Goal: Task Accomplishment & Management: Manage account settings

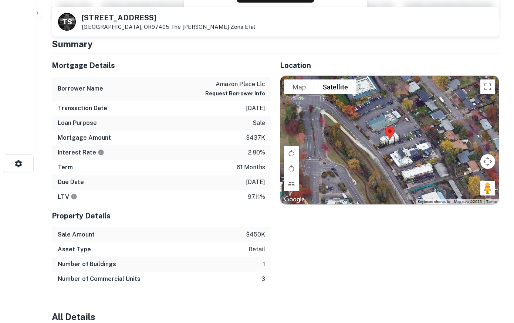
scroll to position [113, 0]
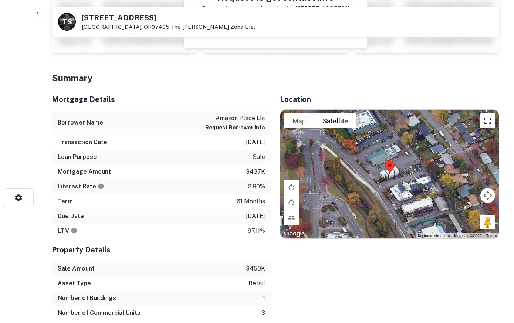
click at [488, 122] on button "Toggle fullscreen view" at bounding box center [487, 120] width 15 height 15
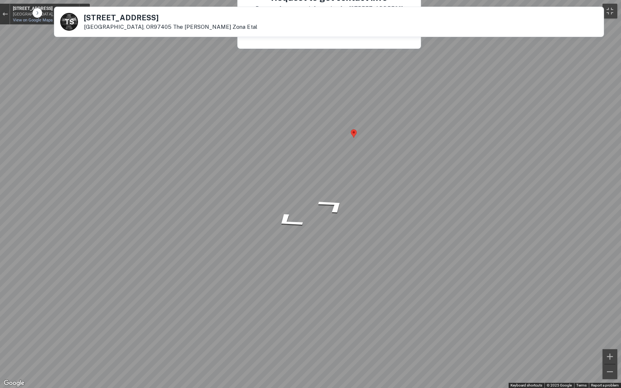
drag, startPoint x: 610, startPoint y: 371, endPoint x: -128, endPoint y: 170, distance: 764.0
click at [513, 9] on button "Toggle fullscreen view" at bounding box center [609, 11] width 15 height 15
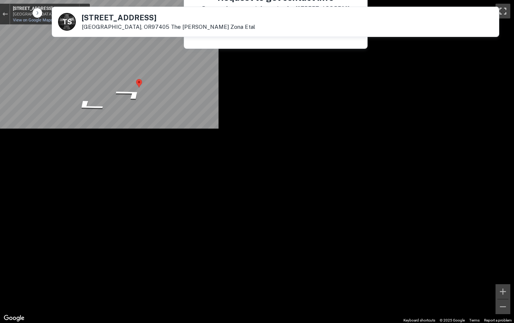
scroll to position [0, 0]
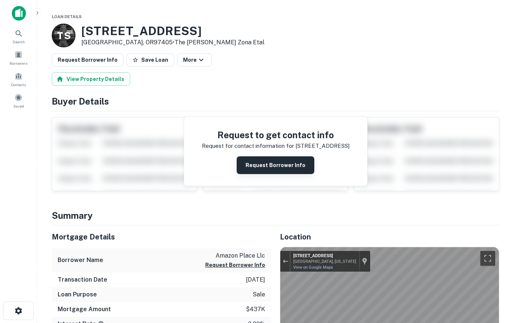
click at [270, 161] on button "Request Borrower Info" at bounding box center [276, 165] width 78 height 18
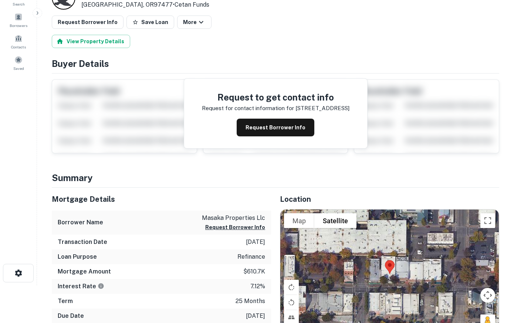
scroll to position [189, 0]
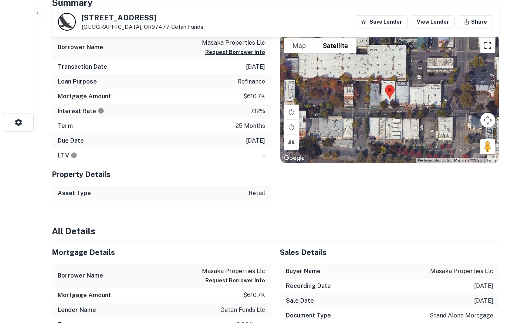
click at [487, 44] on button "Toggle fullscreen view" at bounding box center [487, 45] width 15 height 15
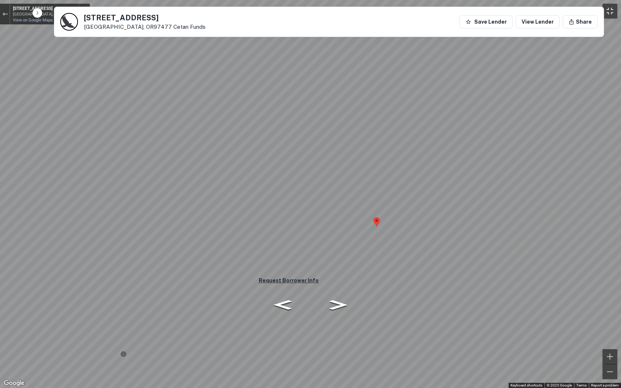
click at [513, 10] on button "Toggle fullscreen view" at bounding box center [609, 11] width 15 height 15
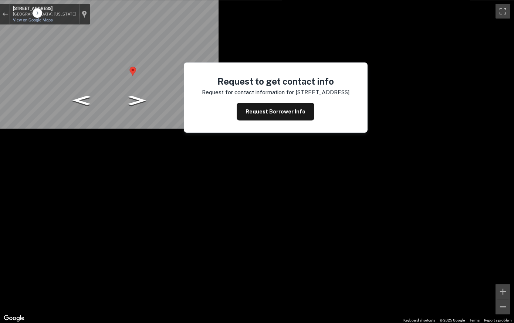
scroll to position [0, 0]
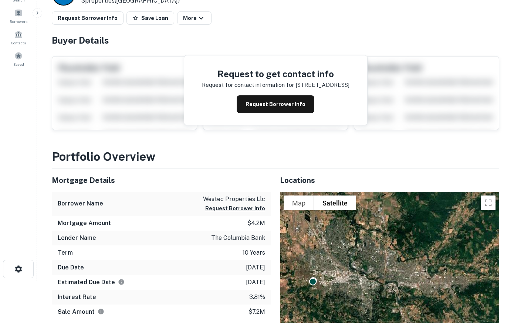
scroll to position [113, 0]
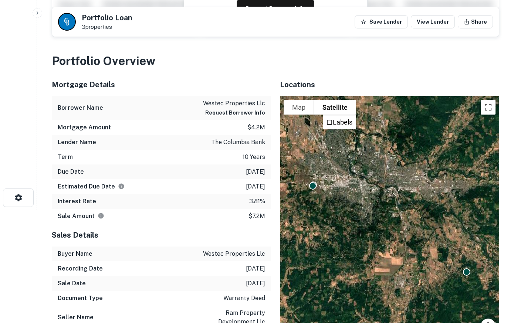
click at [488, 106] on button "Toggle fullscreen view" at bounding box center [488, 107] width 15 height 15
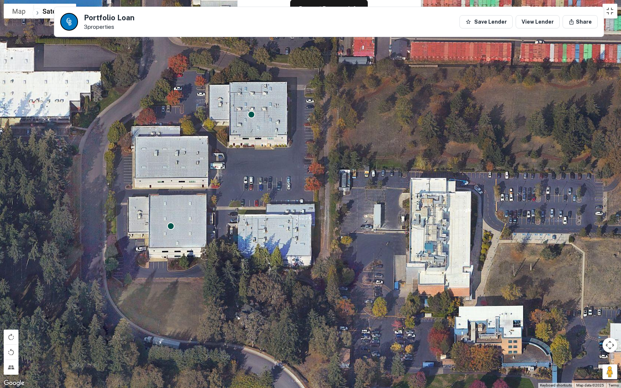
drag, startPoint x: 239, startPoint y: 133, endPoint x: 244, endPoint y: 190, distance: 57.9
click at [244, 190] on div "To activate drag with keyboard, press Alt + Enter. Once in keyboard drag state,…" at bounding box center [310, 194] width 621 height 388
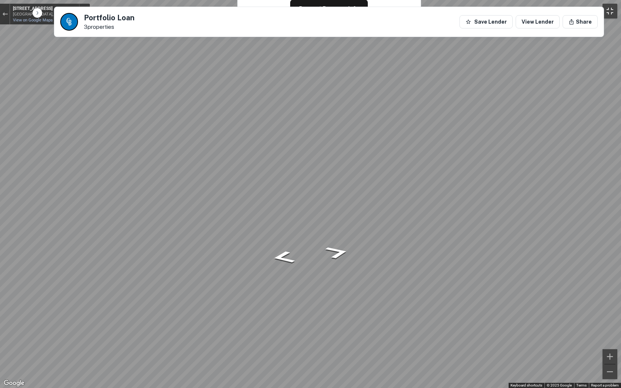
click at [513, 11] on button "Toggle fullscreen view" at bounding box center [609, 11] width 15 height 15
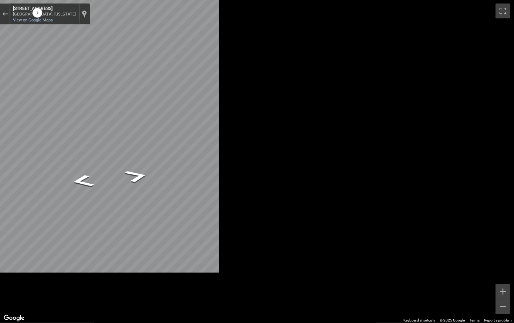
scroll to position [4, 0]
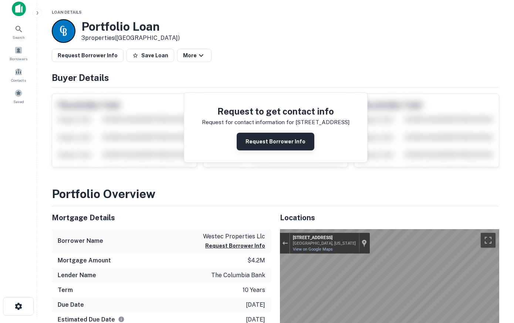
click at [288, 141] on button "Request Borrower Info" at bounding box center [276, 142] width 78 height 18
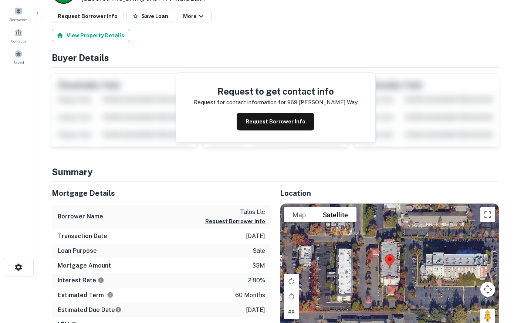
scroll to position [75, 0]
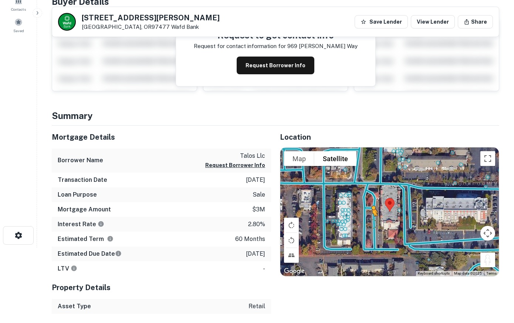
drag, startPoint x: 489, startPoint y: 261, endPoint x: 371, endPoint y: 223, distance: 123.3
click at [371, 223] on div "To activate drag with keyboard, press Alt + Enter. Once in keyboard drag state,…" at bounding box center [389, 211] width 218 height 129
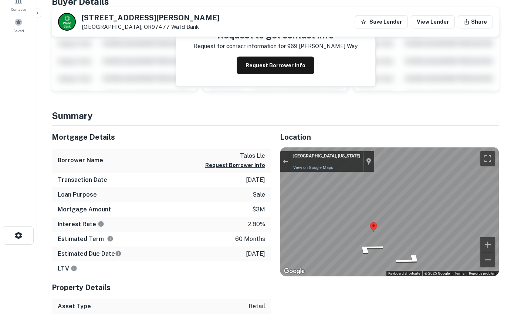
click at [272, 216] on div "Location To navigate the map with touch gestures double-tap and hold your finge…" at bounding box center [385, 220] width 228 height 188
click at [339, 193] on div "Location To navigate the map with touch gestures double-tap and hold your finge…" at bounding box center [385, 220] width 228 height 188
click at [273, 69] on button "Request Borrower Info" at bounding box center [276, 66] width 78 height 18
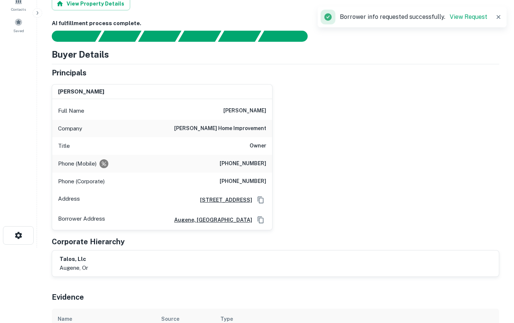
scroll to position [0, 0]
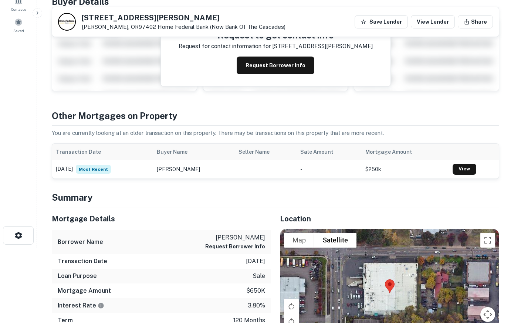
scroll to position [226, 0]
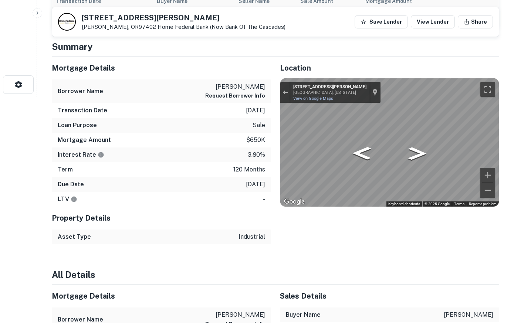
drag, startPoint x: 486, startPoint y: 191, endPoint x: 80, endPoint y: 103, distance: 415.9
click at [80, 103] on div "Mortgage Details Borrower Name [PERSON_NAME] d Request Borrower Info Transactio…" at bounding box center [271, 151] width 456 height 188
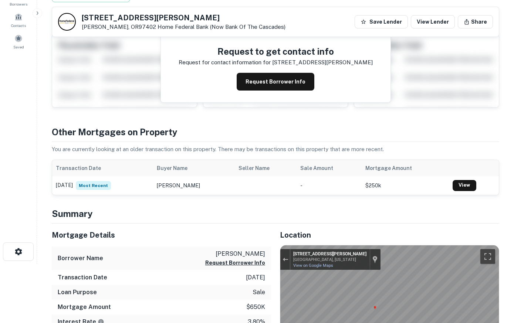
scroll to position [0, 0]
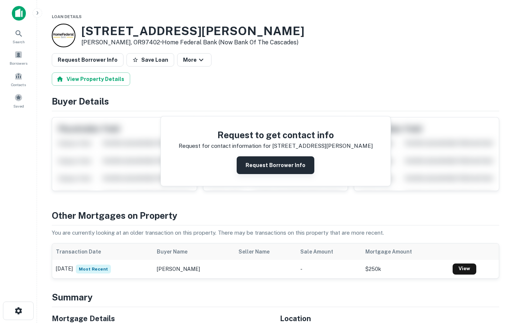
click at [272, 163] on button "Request Borrower Info" at bounding box center [276, 165] width 78 height 18
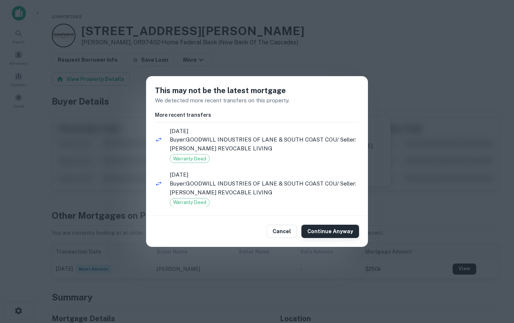
click at [322, 232] on button "Continue Anyway" at bounding box center [330, 231] width 58 height 13
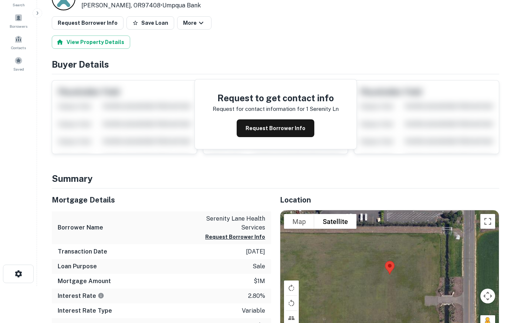
scroll to position [75, 0]
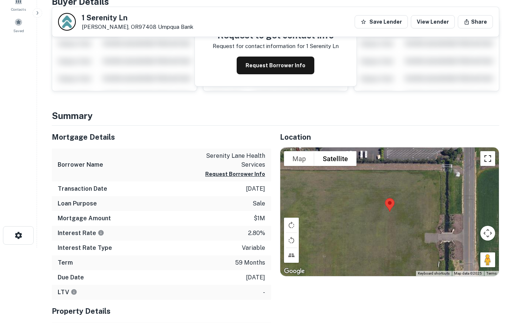
click at [486, 162] on button "Toggle fullscreen view" at bounding box center [487, 158] width 15 height 15
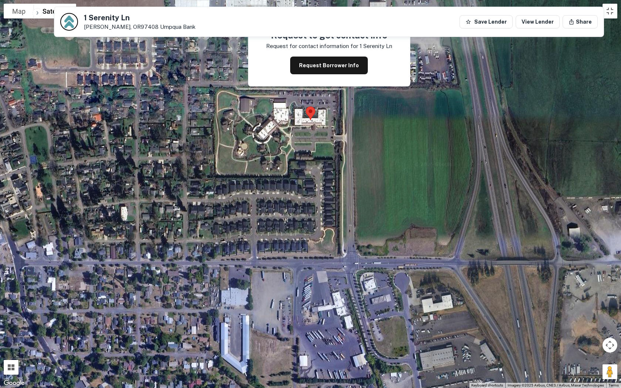
drag, startPoint x: 283, startPoint y: 116, endPoint x: 296, endPoint y: 272, distance: 156.2
click at [296, 272] on div at bounding box center [310, 194] width 621 height 388
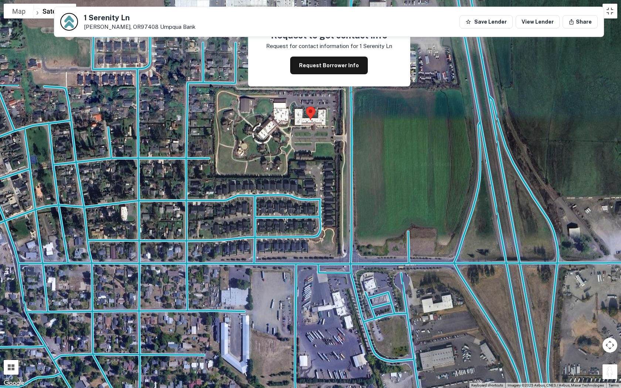
drag, startPoint x: 612, startPoint y: 372, endPoint x: 345, endPoint y: 82, distance: 394.2
click at [345, 82] on div "To activate drag with keyboard, press Alt + Enter. Once in keyboard drag state,…" at bounding box center [310, 194] width 621 height 388
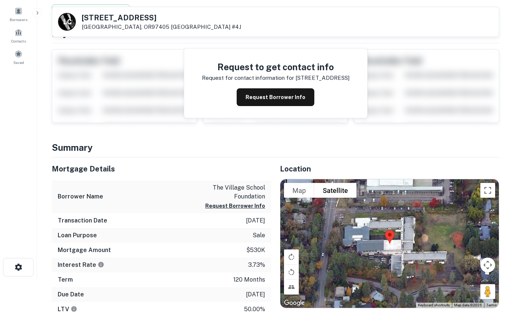
scroll to position [75, 0]
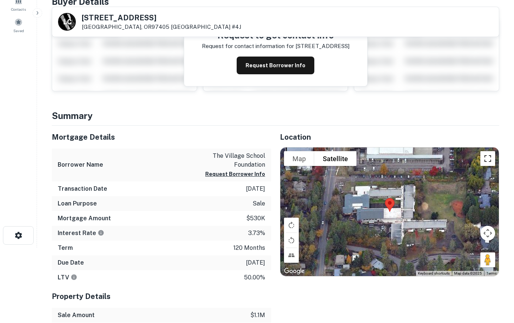
click at [488, 158] on button "Toggle fullscreen view" at bounding box center [487, 158] width 15 height 15
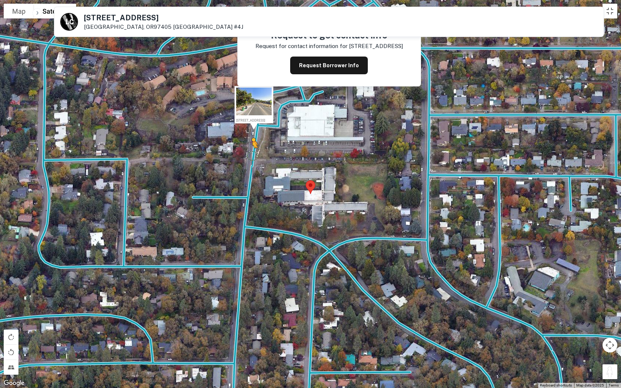
drag, startPoint x: 612, startPoint y: 374, endPoint x: 247, endPoint y: 150, distance: 428.2
click at [247, 150] on div "To activate drag with keyboard, press Alt + Enter. Once in keyboard drag state,…" at bounding box center [310, 194] width 621 height 388
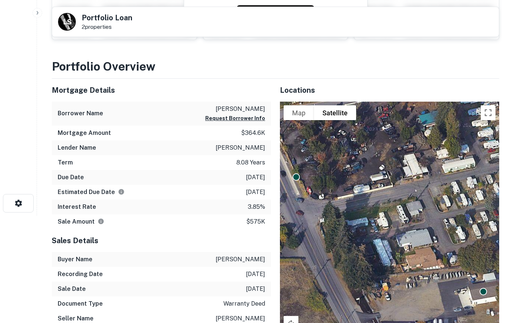
scroll to position [113, 0]
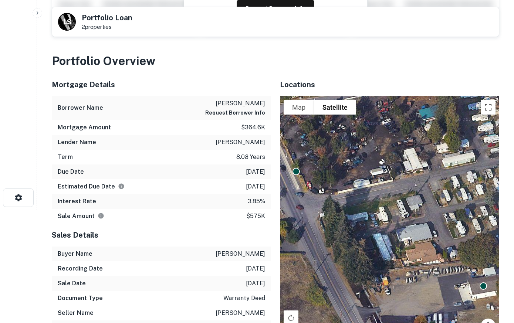
click at [490, 109] on button "Toggle fullscreen view" at bounding box center [488, 107] width 15 height 15
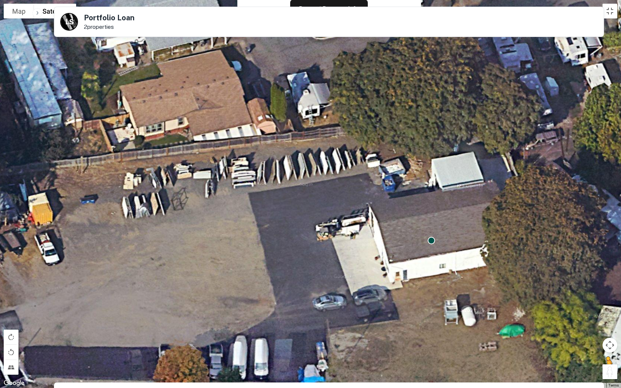
drag, startPoint x: 611, startPoint y: 370, endPoint x: 607, endPoint y: 374, distance: 5.5
click at [513, 323] on button "Drag Pegman onto the map to open Street View" at bounding box center [609, 371] width 15 height 15
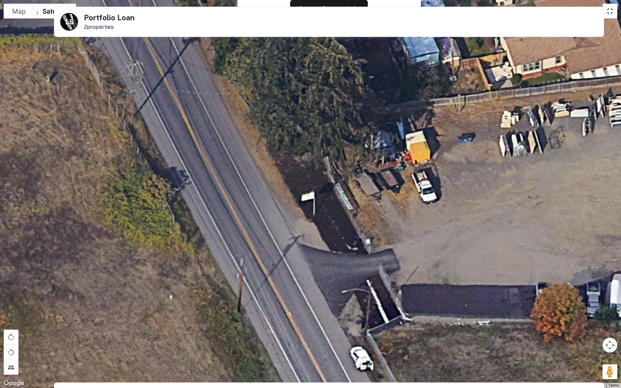
drag, startPoint x: 156, startPoint y: 288, endPoint x: 536, endPoint y: 225, distance: 384.7
click at [513, 225] on div "To activate drag with keyboard, press Alt + Enter. Once in keyboard drag state,…" at bounding box center [310, 194] width 621 height 388
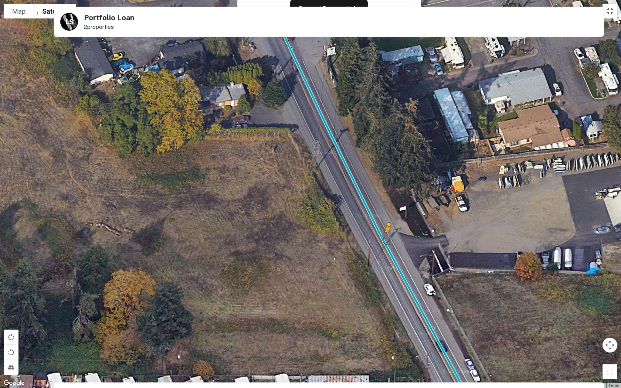
drag, startPoint x: 608, startPoint y: 368, endPoint x: 381, endPoint y: 234, distance: 263.1
click at [381, 234] on div "To activate drag with keyboard, press Alt + Enter. Once in keyboard drag state,…" at bounding box center [310, 194] width 621 height 388
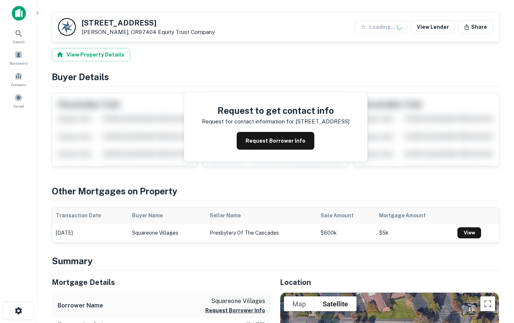
scroll to position [151, 0]
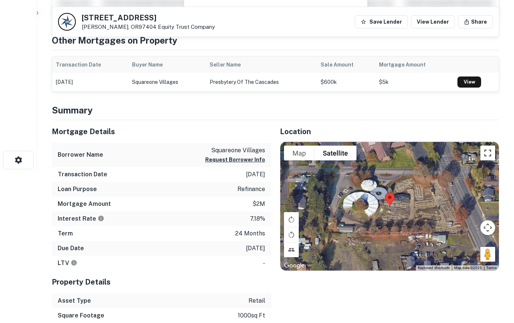
click at [490, 156] on button "Toggle fullscreen view" at bounding box center [487, 153] width 15 height 15
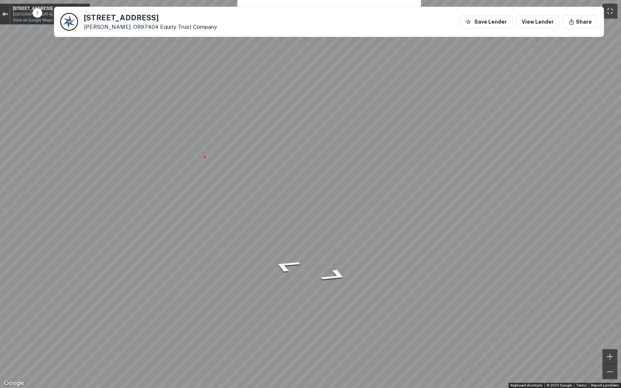
click at [1, 14] on button "Exit the Street View" at bounding box center [5, 14] width 10 height 10
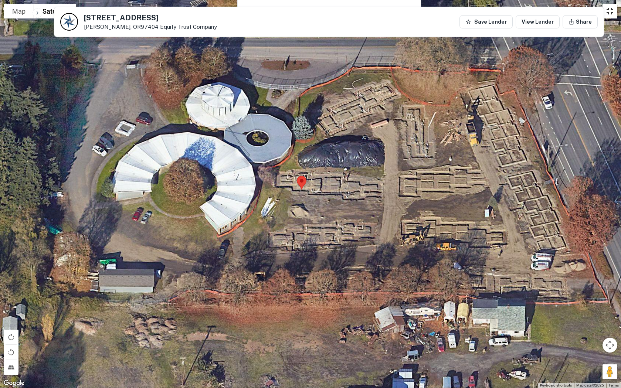
click at [513, 11] on button "Toggle fullscreen view" at bounding box center [609, 11] width 15 height 15
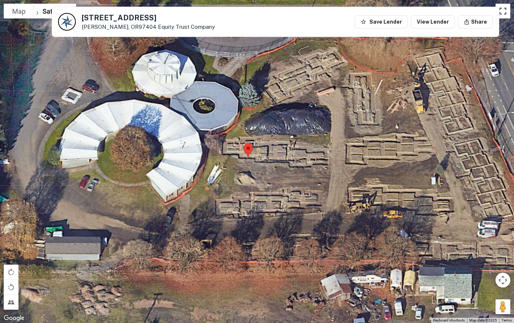
scroll to position [0, 0]
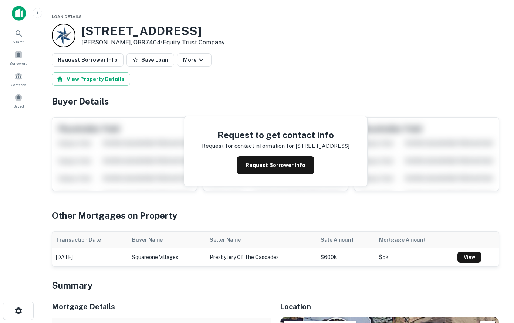
click at [82, 30] on h3 "90 Ferndale Dr" at bounding box center [152, 31] width 143 height 14
drag, startPoint x: 82, startPoint y: 30, endPoint x: 163, endPoint y: 34, distance: 81.4
click at [163, 34] on h3 "90 Ferndale Dr" at bounding box center [152, 31] width 143 height 14
copy h3 "90 Ferndale Dr"
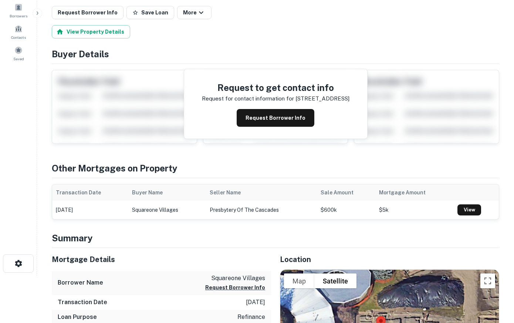
scroll to position [35, 0]
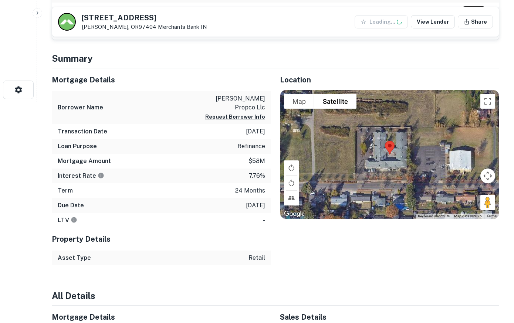
scroll to position [264, 0]
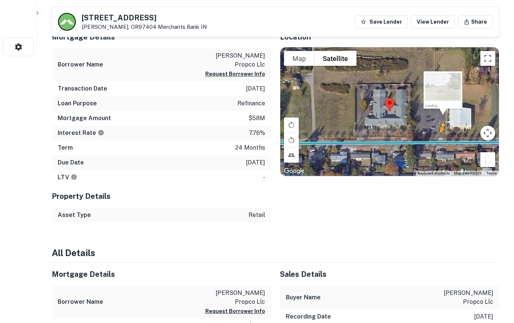
drag, startPoint x: 490, startPoint y: 159, endPoint x: 441, endPoint y: 140, distance: 52.4
click at [441, 140] on div "To activate drag with keyboard, press Alt + Enter. Once in keyboard drag state,…" at bounding box center [389, 111] width 218 height 129
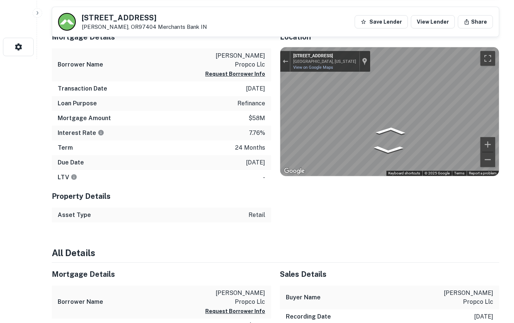
click at [206, 113] on div "Mortgage Details Borrower Name ohana eugene propco llc Request Borrower Info Tr…" at bounding box center [271, 124] width 456 height 197
click at [269, 113] on div "Mortgage Details Borrower Name ohana eugene propco llc Request Borrower Info Tr…" at bounding box center [271, 124] width 456 height 197
click at [486, 56] on button "Toggle fullscreen view" at bounding box center [487, 58] width 15 height 15
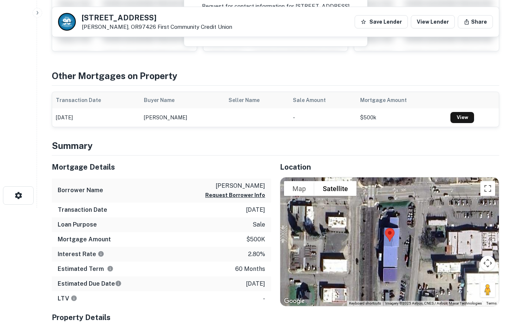
scroll to position [75, 0]
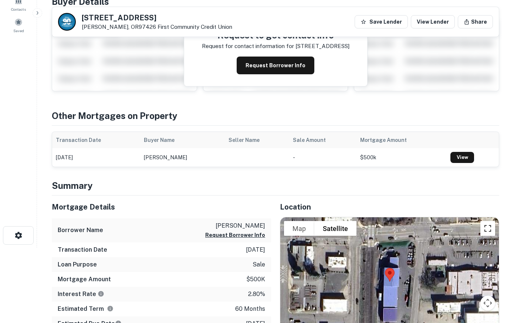
click at [490, 227] on button "Toggle fullscreen view" at bounding box center [487, 228] width 15 height 15
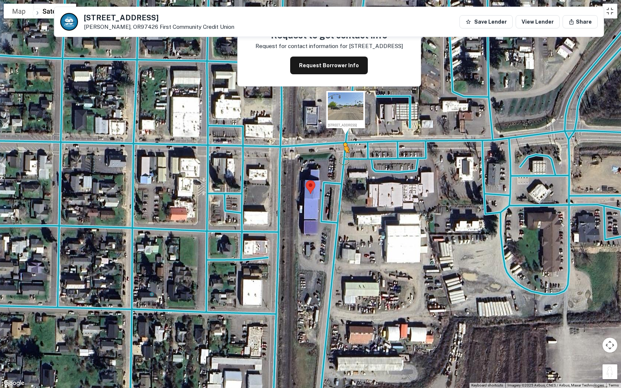
drag, startPoint x: 611, startPoint y: 371, endPoint x: 343, endPoint y: 159, distance: 342.0
click at [343, 159] on div "To activate drag with keyboard, press Alt + Enter. Once in keyboard drag state,…" at bounding box center [310, 194] width 621 height 388
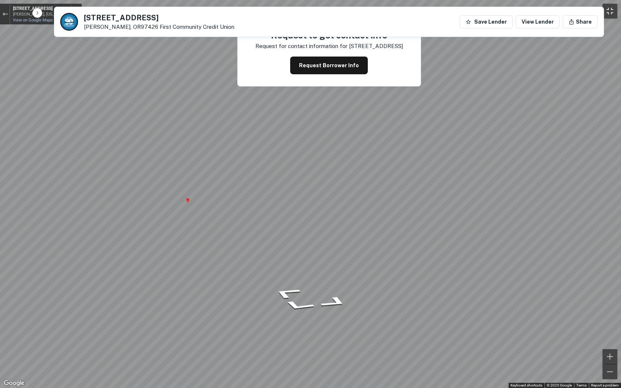
click at [513, 9] on button "Toggle fullscreen view" at bounding box center [609, 11] width 15 height 15
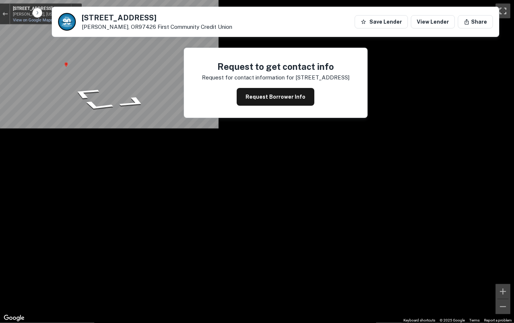
scroll to position [0, 0]
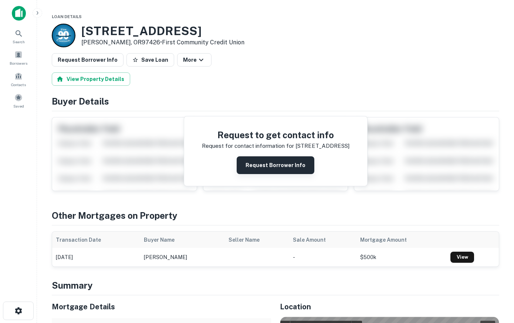
click at [263, 163] on button "Request Borrower Info" at bounding box center [276, 165] width 78 height 18
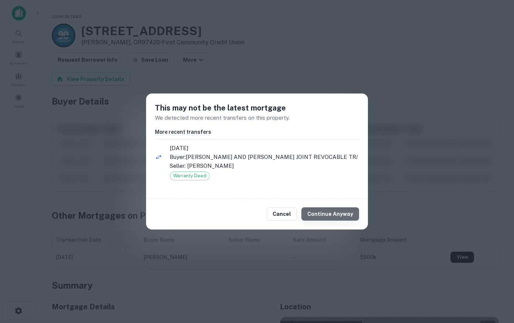
click at [333, 216] on button "Continue Anyway" at bounding box center [330, 213] width 58 height 13
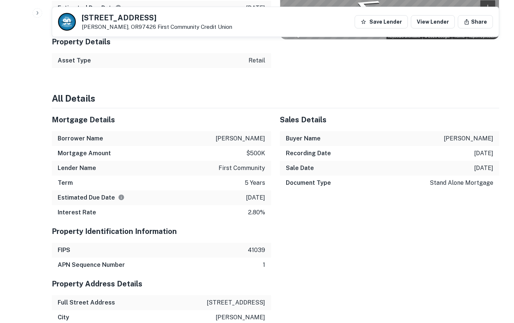
scroll to position [264, 0]
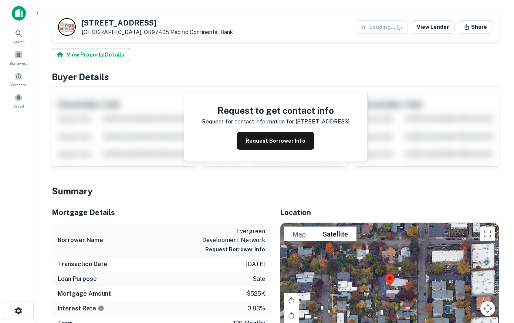
scroll to position [113, 0]
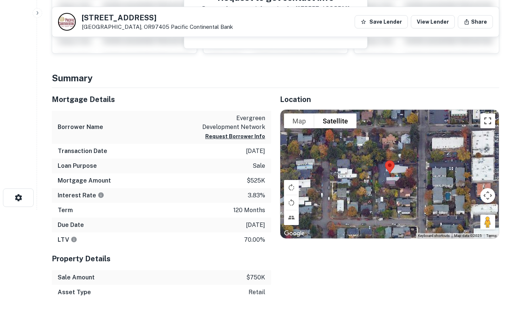
click at [485, 120] on button "Toggle fullscreen view" at bounding box center [487, 120] width 15 height 15
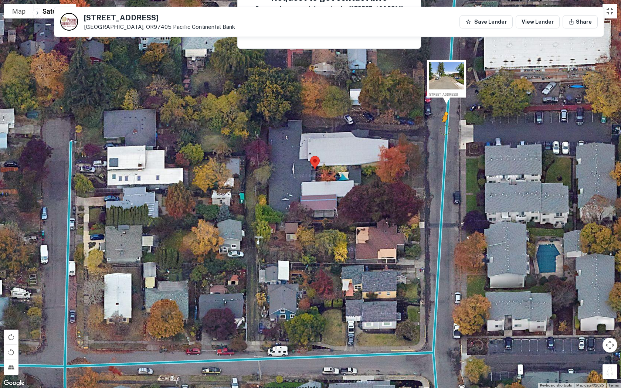
drag, startPoint x: 608, startPoint y: 370, endPoint x: 445, endPoint y: 129, distance: 290.6
click at [445, 129] on div "To activate drag with keyboard, press Alt + Enter. Once in keyboard drag state,…" at bounding box center [310, 194] width 621 height 388
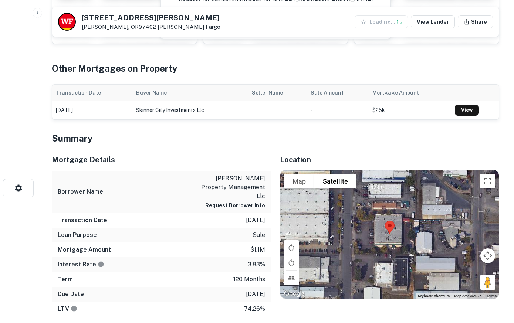
scroll to position [151, 0]
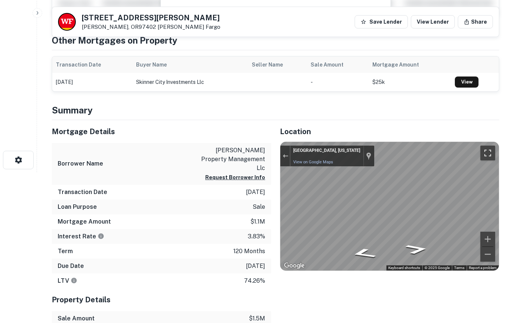
click at [489, 148] on button "Toggle fullscreen view" at bounding box center [487, 153] width 15 height 15
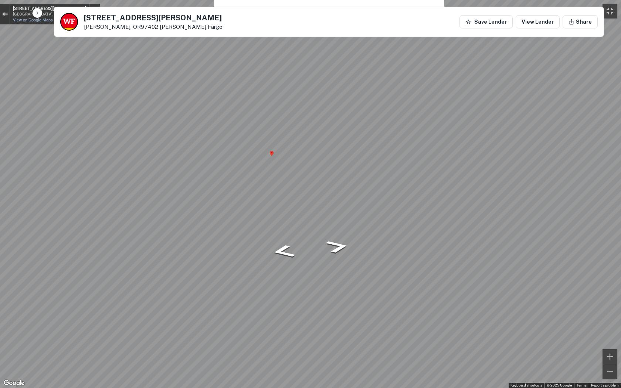
click at [6, 18] on button "Exit the Street View" at bounding box center [5, 14] width 10 height 10
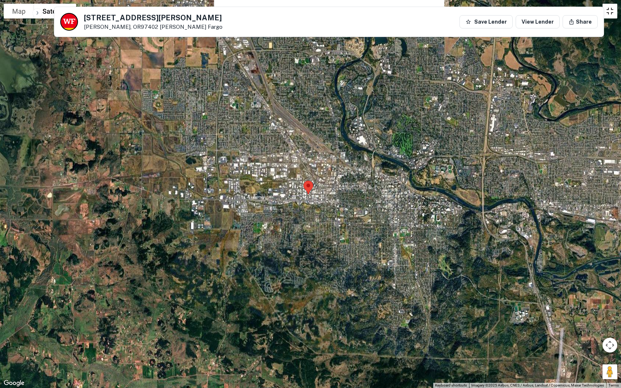
click at [513, 12] on button "Toggle fullscreen view" at bounding box center [609, 11] width 15 height 15
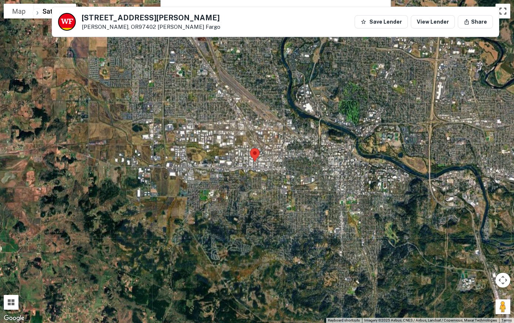
scroll to position [0, 0]
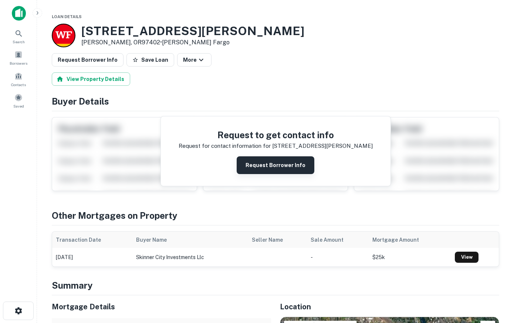
click at [282, 158] on button "Request Borrower Info" at bounding box center [276, 165] width 78 height 18
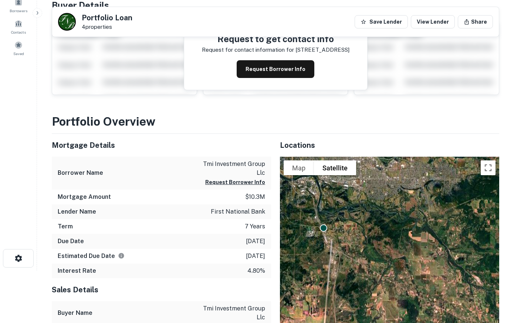
scroll to position [38, 0]
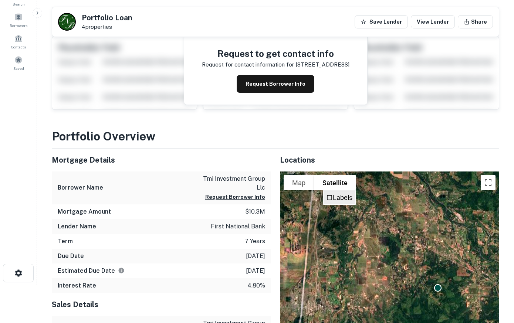
drag, startPoint x: 346, startPoint y: 288, endPoint x: 327, endPoint y: 204, distance: 85.9
click at [327, 204] on div "To activate drag with keyboard, press Alt + Enter. Once in keyboard drag state,…" at bounding box center [389, 308] width 219 height 273
click at [484, 185] on button "Toggle fullscreen view" at bounding box center [488, 182] width 15 height 15
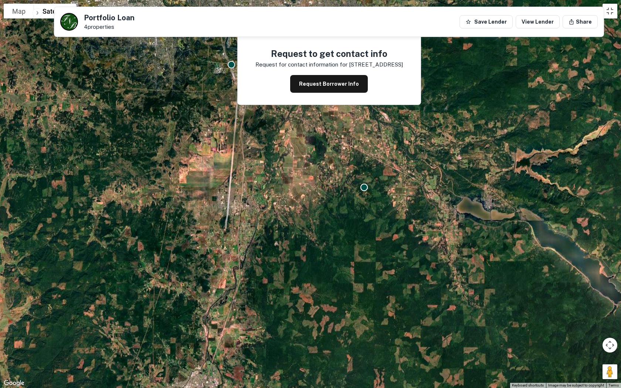
drag, startPoint x: 249, startPoint y: 120, endPoint x: 285, endPoint y: 168, distance: 59.4
click at [285, 168] on div "To activate drag with keyboard, press Alt + Enter. Once in keyboard drag state,…" at bounding box center [310, 194] width 621 height 388
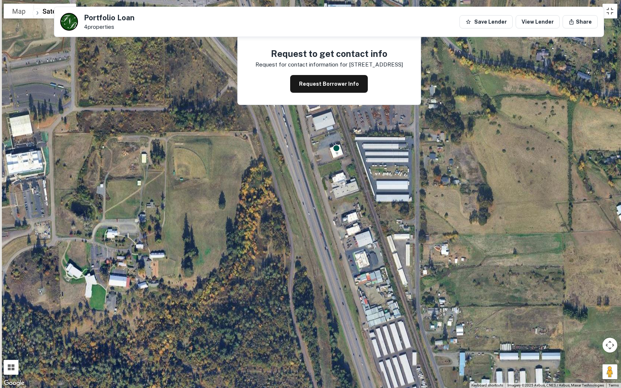
drag, startPoint x: 294, startPoint y: 75, endPoint x: 339, endPoint y: 218, distance: 149.6
click at [339, 218] on div "To activate drag with keyboard, press Alt + Enter. Once in keyboard drag state,…" at bounding box center [310, 194] width 621 height 388
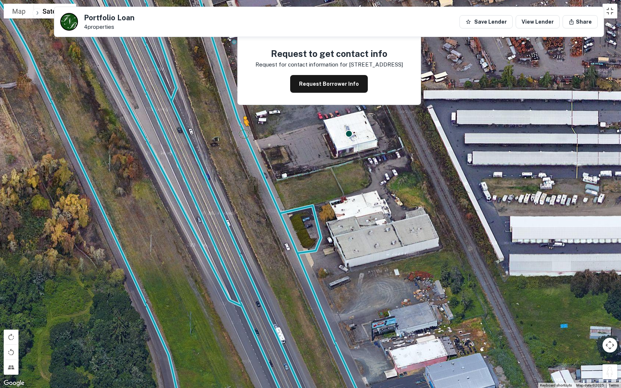
drag, startPoint x: 609, startPoint y: 372, endPoint x: 244, endPoint y: 133, distance: 436.1
click at [244, 133] on div "To activate drag with keyboard, press Alt + Enter. Once in keyboard drag state,…" at bounding box center [310, 194] width 621 height 388
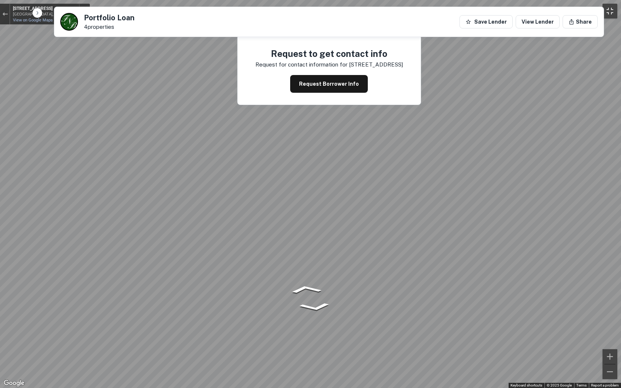
click at [513, 11] on button "Toggle fullscreen view" at bounding box center [609, 11] width 15 height 15
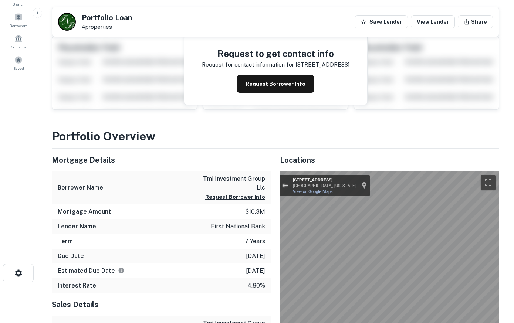
click at [286, 185] on div "Exit the Street View" at bounding box center [285, 185] width 6 height 4
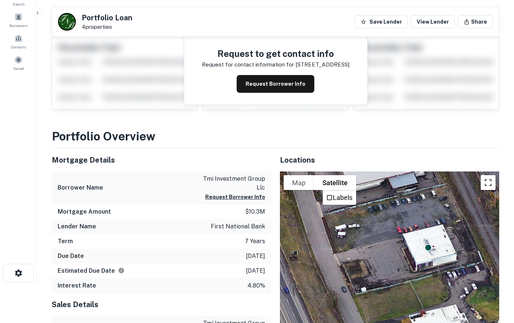
click at [488, 183] on button "Toggle fullscreen view" at bounding box center [488, 182] width 15 height 15
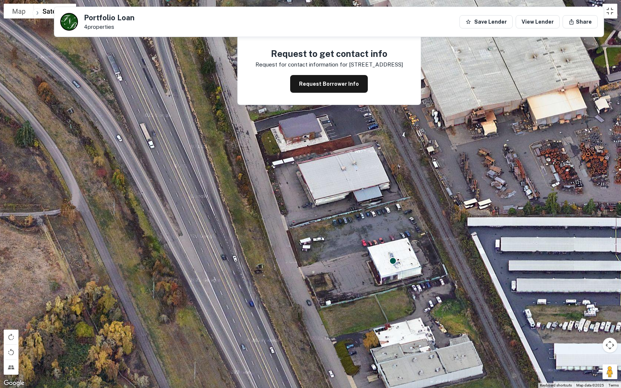
drag, startPoint x: 280, startPoint y: 138, endPoint x: 325, endPoint y: 274, distance: 143.4
click at [325, 274] on div "To activate drag with keyboard, press Alt + Enter. Once in keyboard drag state,…" at bounding box center [310, 194] width 621 height 388
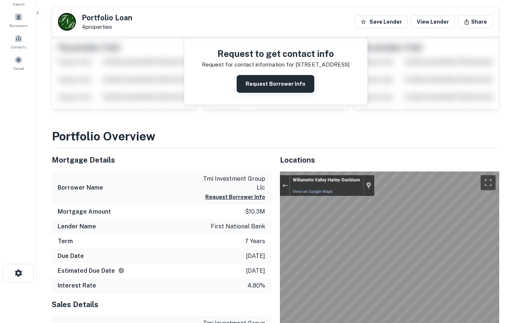
click at [269, 79] on button "Request Borrower Info" at bounding box center [276, 84] width 78 height 18
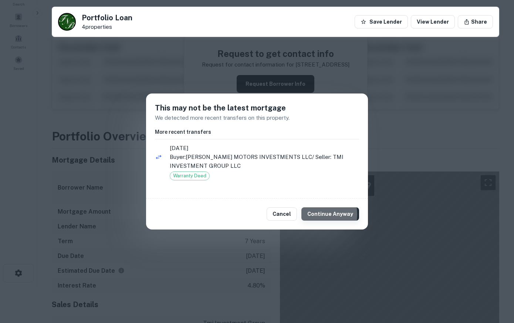
click at [316, 214] on button "Continue Anyway" at bounding box center [330, 213] width 58 height 13
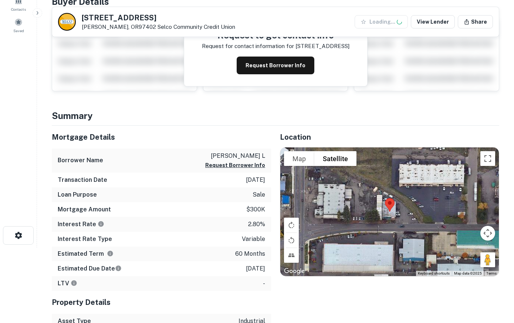
scroll to position [113, 0]
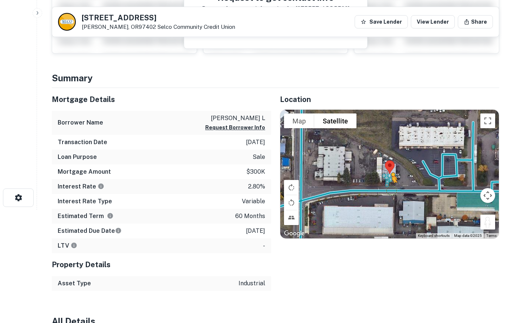
drag, startPoint x: 489, startPoint y: 225, endPoint x: 391, endPoint y: 190, distance: 103.5
click at [391, 190] on div "To activate drag with keyboard, press Alt + Enter. Once in keyboard drag state,…" at bounding box center [389, 174] width 218 height 129
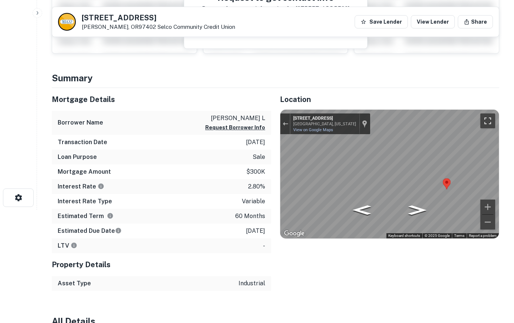
click at [487, 122] on button "Toggle fullscreen view" at bounding box center [487, 120] width 15 height 15
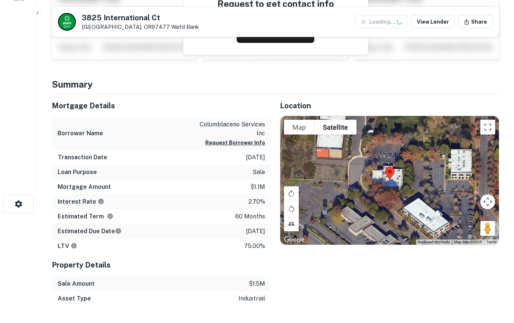
scroll to position [113, 0]
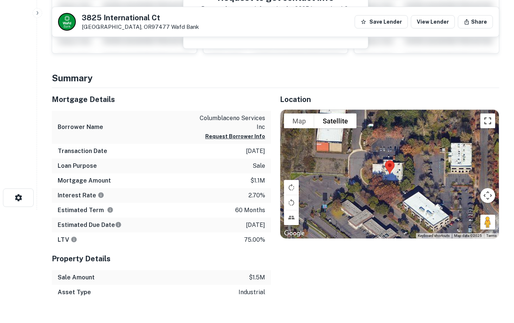
click at [489, 120] on button "Toggle fullscreen view" at bounding box center [487, 120] width 15 height 15
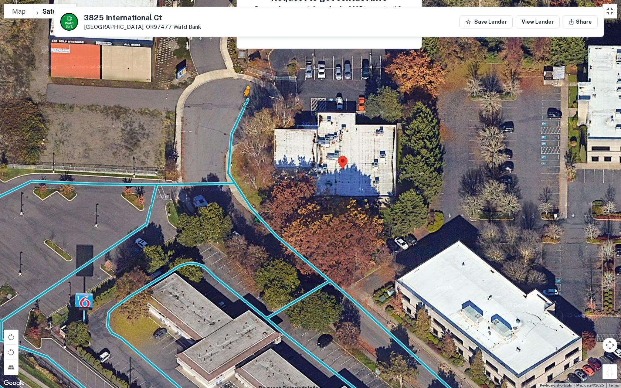
drag, startPoint x: 607, startPoint y: 372, endPoint x: 247, endPoint y: 98, distance: 451.8
click at [247, 98] on div "To activate drag with keyboard, press Alt + Enter. Once in keyboard drag state,…" at bounding box center [310, 194] width 621 height 388
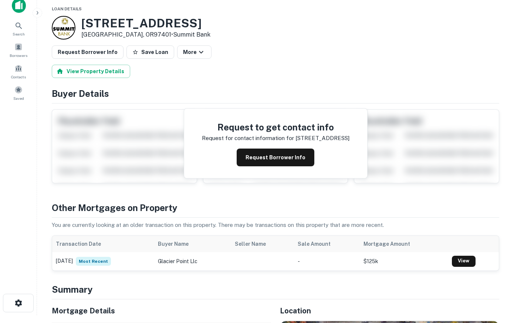
scroll to position [264, 0]
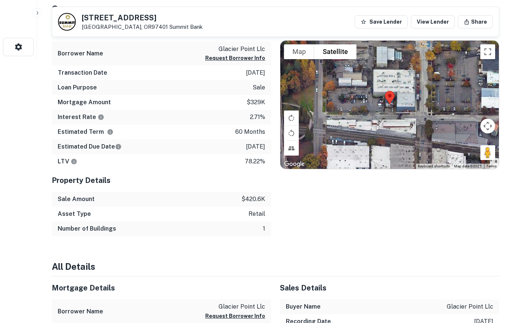
drag, startPoint x: 487, startPoint y: 148, endPoint x: 495, endPoint y: 152, distance: 8.4
click at [495, 152] on div "Map Terrain Satellite Labels Keyboard shortcuts Map Data Map data ©2025 Map dat…" at bounding box center [389, 105] width 218 height 129
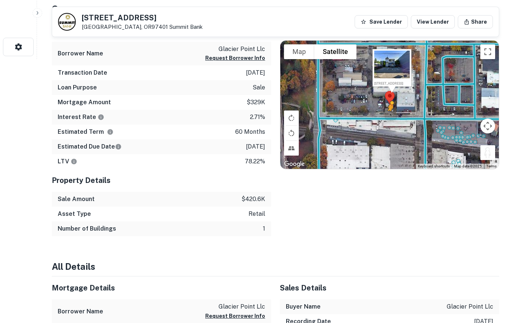
drag, startPoint x: 489, startPoint y: 152, endPoint x: 378, endPoint y: 115, distance: 116.5
click at [378, 115] on div "To activate drag with keyboard, press Alt + Enter. Once in keyboard drag state,…" at bounding box center [389, 105] width 218 height 129
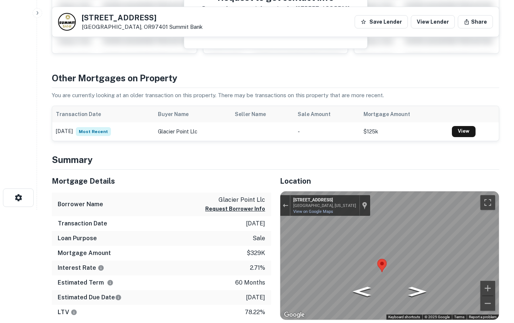
scroll to position [0, 0]
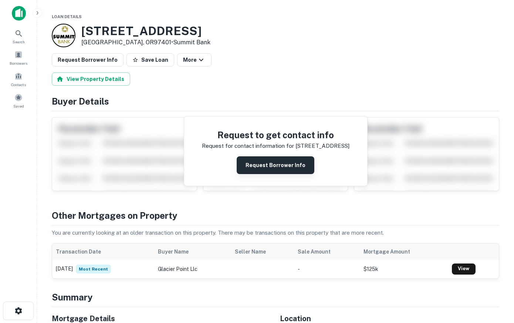
click at [269, 166] on button "Request Borrower Info" at bounding box center [276, 165] width 78 height 18
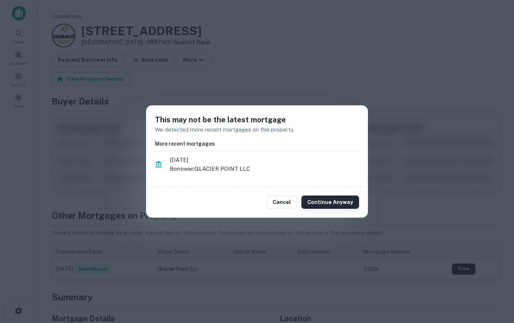
click at [325, 203] on button "Continue Anyway" at bounding box center [330, 202] width 58 height 13
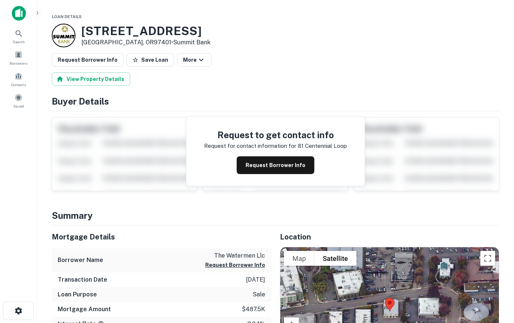
scroll to position [151, 0]
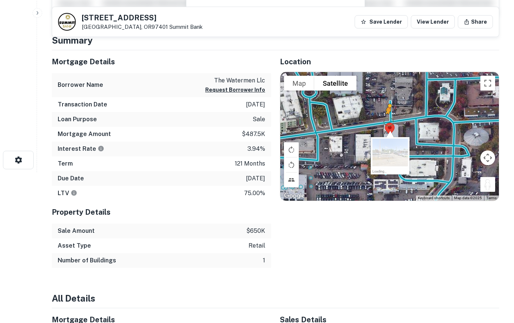
drag, startPoint x: 489, startPoint y: 186, endPoint x: 388, endPoint y: 121, distance: 120.1
click at [388, 121] on div "To activate drag with keyboard, press Alt + Enter. Once in keyboard drag state,…" at bounding box center [389, 136] width 218 height 129
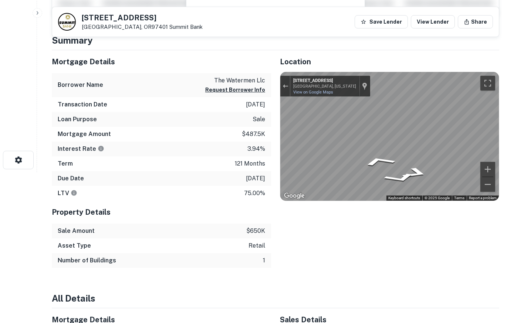
click at [513, 144] on html "Search Borrowers Contacts Saved 81 Centennial Loop Eugene, OR97401 Summit Bank …" at bounding box center [257, 10] width 514 height 323
click at [513, 150] on html "Search Borrowers Contacts Saved 81 Centennial Loop Eugene, OR97401 Summit Bank …" at bounding box center [257, 10] width 514 height 323
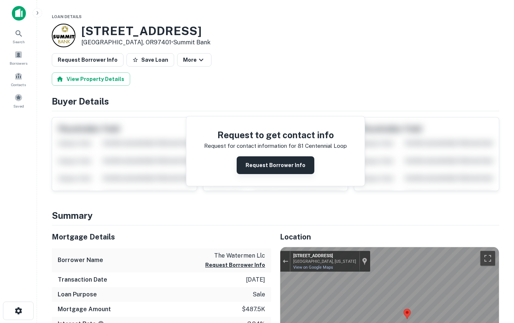
click at [281, 167] on button "Request Borrower Info" at bounding box center [276, 165] width 78 height 18
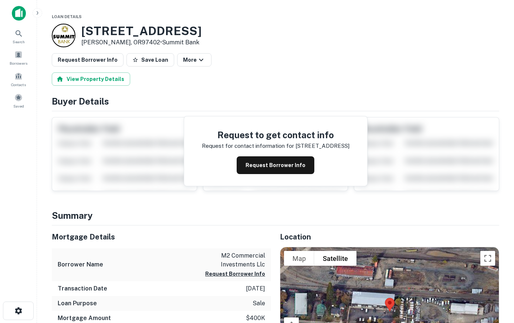
scroll to position [75, 0]
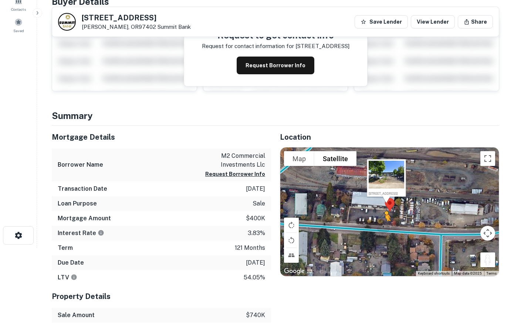
drag, startPoint x: 488, startPoint y: 259, endPoint x: 384, endPoint y: 228, distance: 108.6
click at [384, 228] on div "To activate drag with keyboard, press Alt + Enter. Once in keyboard drag state,…" at bounding box center [389, 211] width 218 height 129
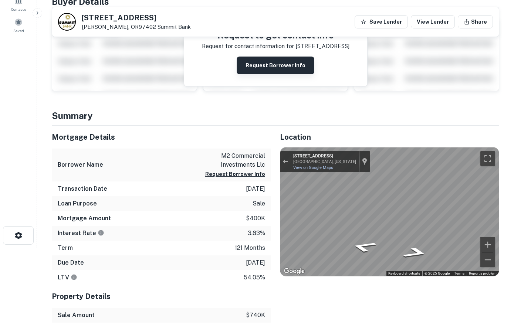
click at [288, 67] on button "Request Borrower Info" at bounding box center [276, 66] width 78 height 18
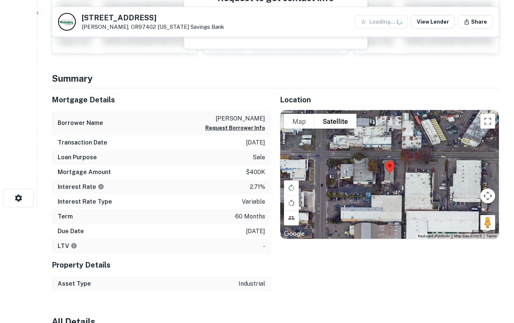
scroll to position [113, 0]
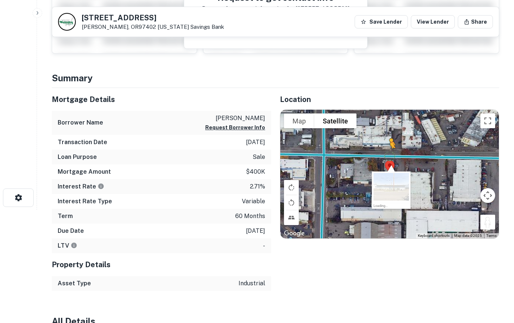
drag, startPoint x: 489, startPoint y: 219, endPoint x: 384, endPoint y: 153, distance: 124.1
click at [384, 153] on div "To activate drag with keyboard, press Alt + Enter. Once in keyboard drag state,…" at bounding box center [389, 174] width 218 height 129
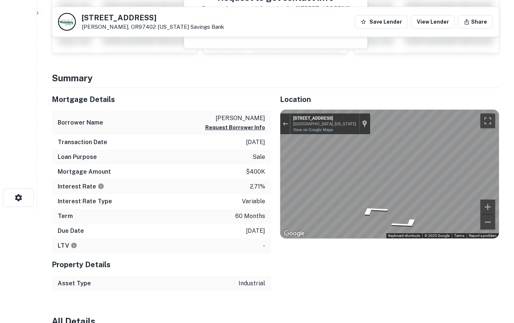
click at [513, 187] on html "Search Borrowers Contacts Saved [STREET_ADDRESS][GEOGRAPHIC_DATA][PERSON_NAME][…" at bounding box center [257, 48] width 514 height 323
click at [513, 168] on html "Search Borrowers Contacts Saved [STREET_ADDRESS][GEOGRAPHIC_DATA][PERSON_NAME][…" at bounding box center [257, 48] width 514 height 323
click at [394, 203] on div "Map" at bounding box center [389, 174] width 218 height 129
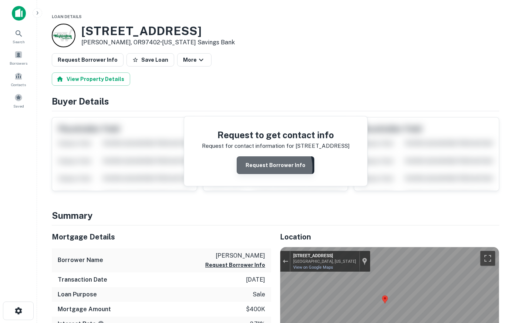
click at [268, 168] on button "Request Borrower Info" at bounding box center [276, 165] width 78 height 18
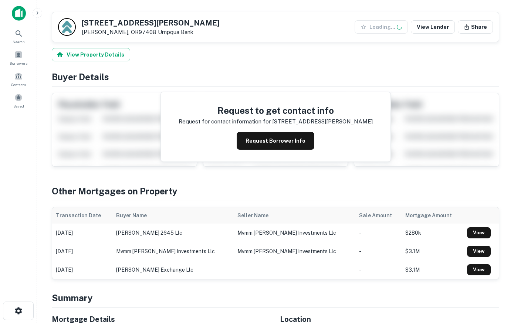
scroll to position [264, 0]
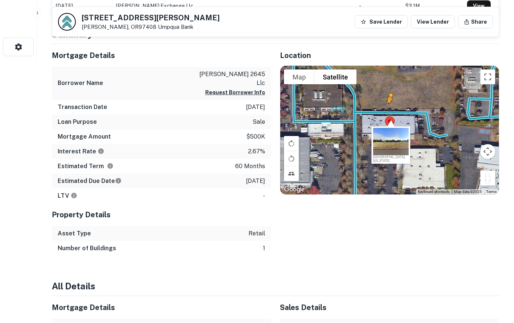
drag, startPoint x: 490, startPoint y: 179, endPoint x: 388, endPoint y: 109, distance: 122.6
click at [388, 109] on div "To activate drag with keyboard, press Alt + Enter. Once in keyboard drag state,…" at bounding box center [389, 130] width 218 height 129
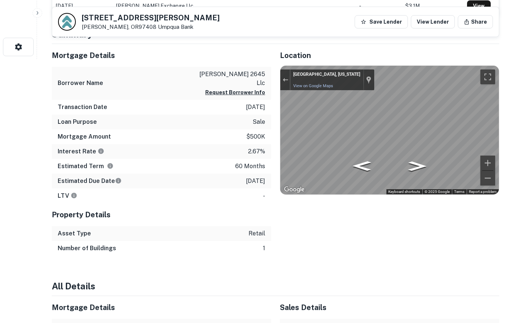
click at [501, 162] on div "2645 Suzanne Way Eugene, OR97408 Umpqua Bank Save Lender View Lender Share View…" at bounding box center [275, 327] width 465 height 1158
click at [352, 164] on icon "Go North, Suzanne Way" at bounding box center [362, 163] width 45 height 17
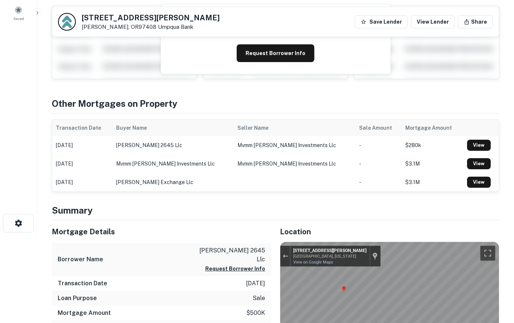
scroll to position [75, 0]
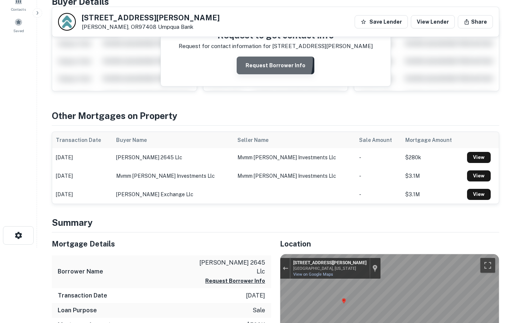
click at [259, 61] on button "Request Borrower Info" at bounding box center [276, 66] width 78 height 18
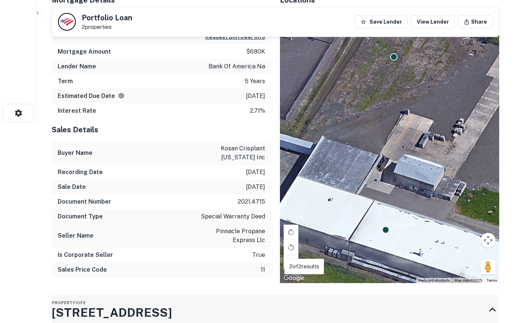
scroll to position [113, 0]
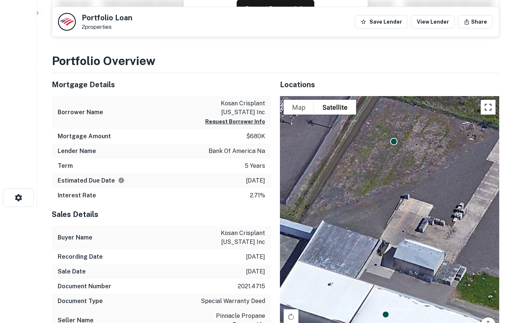
click at [487, 104] on button "Toggle fullscreen view" at bounding box center [488, 107] width 15 height 15
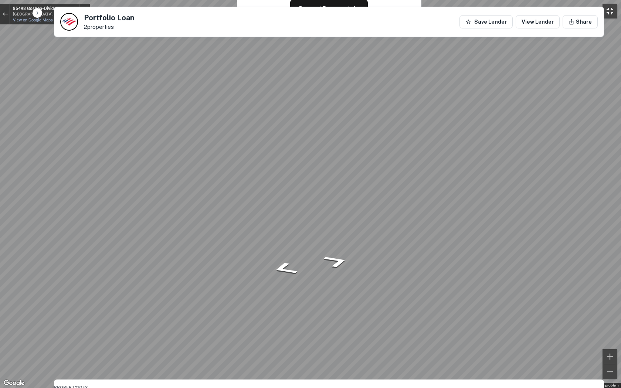
click at [513, 8] on button "Toggle fullscreen view" at bounding box center [609, 11] width 15 height 15
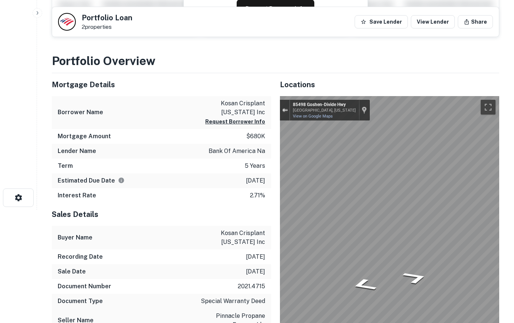
click at [285, 112] on div "Exit the Street View" at bounding box center [285, 110] width 6 height 4
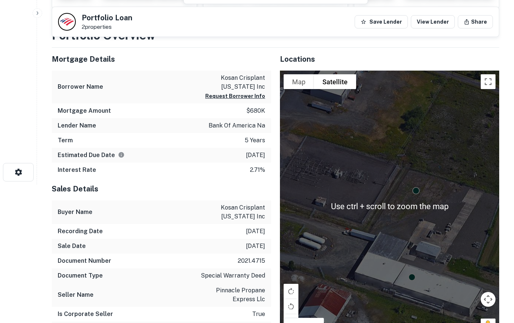
scroll to position [151, 0]
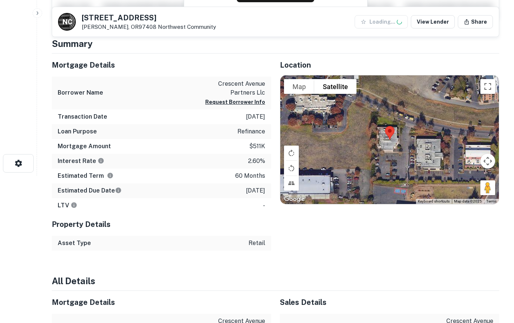
scroll to position [151, 0]
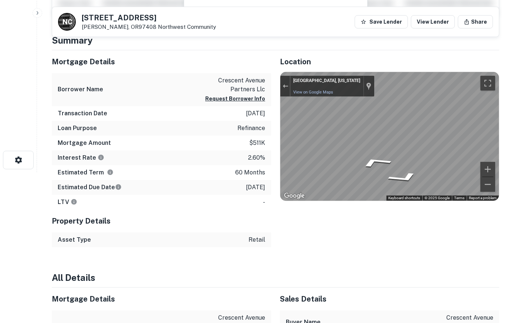
drag, startPoint x: 486, startPoint y: 182, endPoint x: 221, endPoint y: 123, distance: 271.5
click at [221, 123] on div "Mortgage Details Borrower Name crescent avenue partners llc Request Borrower In…" at bounding box center [271, 148] width 456 height 197
click at [188, 142] on div "Mortgage Details Borrower Name crescent avenue partners llc Request Borrower In…" at bounding box center [271, 148] width 456 height 197
click at [243, 135] on div "Mortgage Details Borrower Name crescent avenue partners llc Request Borrower In…" at bounding box center [271, 148] width 456 height 197
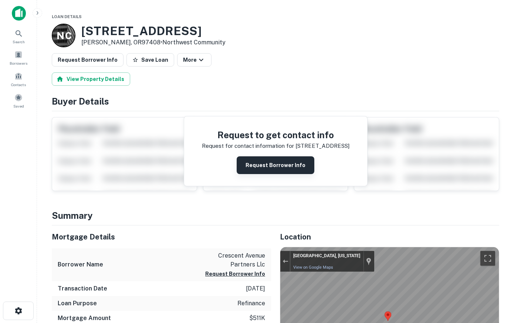
click at [274, 165] on button "Request Borrower Info" at bounding box center [276, 165] width 78 height 18
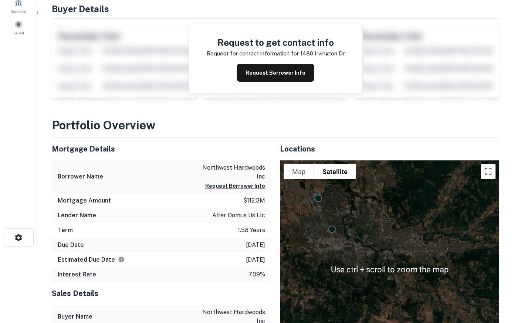
scroll to position [75, 0]
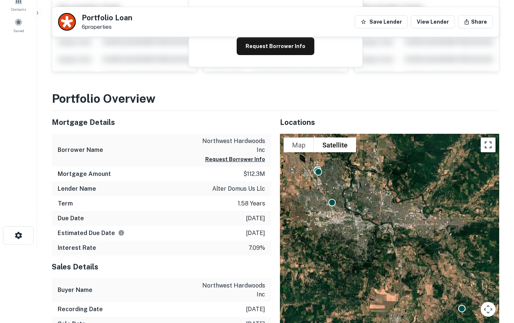
click at [487, 144] on button "Toggle fullscreen view" at bounding box center [488, 145] width 15 height 15
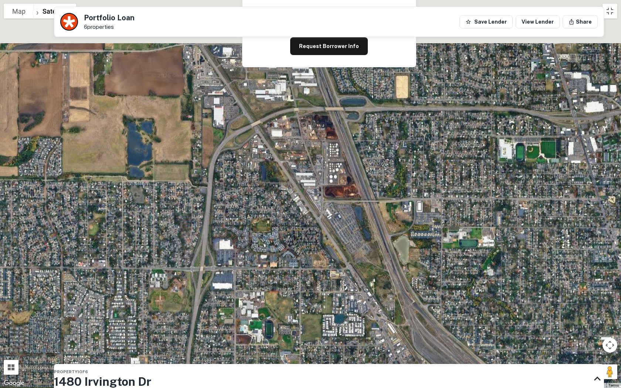
drag, startPoint x: 402, startPoint y: 211, endPoint x: 413, endPoint y: 264, distance: 54.0
click at [413, 264] on div "To activate drag with keyboard, press Alt + Enter. Once in keyboard drag state,…" at bounding box center [310, 194] width 621 height 388
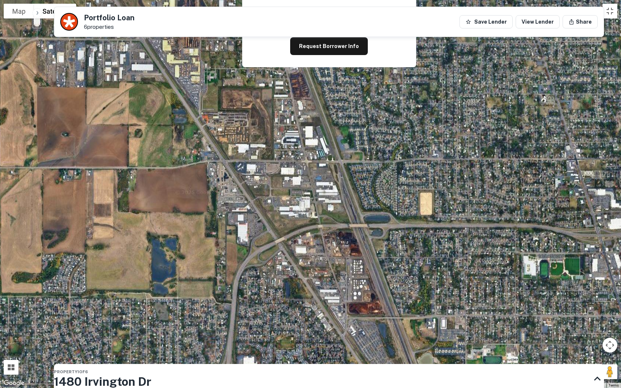
drag, startPoint x: 320, startPoint y: 190, endPoint x: 335, endPoint y: 263, distance: 74.8
click at [335, 263] on div "To activate drag with keyboard, press Alt + Enter. Once in keyboard drag state,…" at bounding box center [310, 194] width 621 height 388
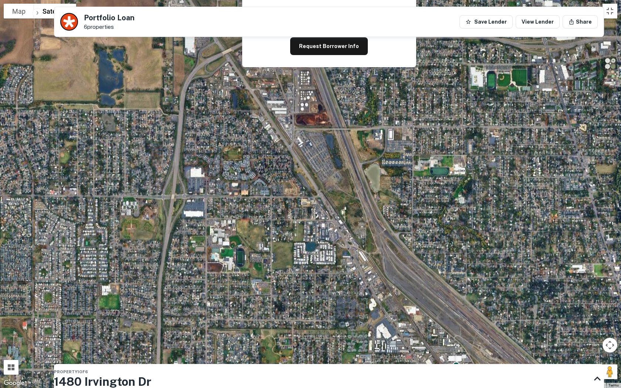
drag, startPoint x: 359, startPoint y: 300, endPoint x: 292, endPoint y: 54, distance: 254.6
click at [292, 54] on div "To activate drag with keyboard, press Alt + Enter. Once in keyboard drag state,…" at bounding box center [310, 194] width 621 height 388
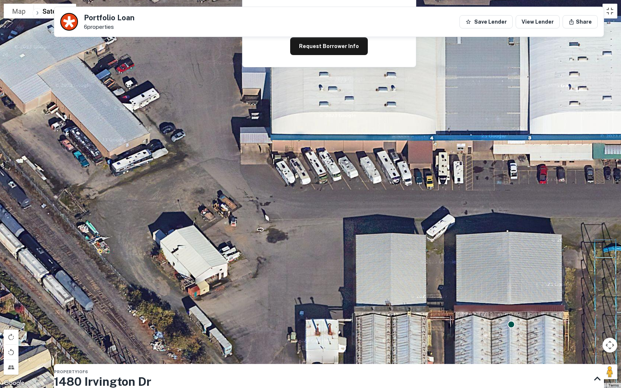
drag, startPoint x: 335, startPoint y: 156, endPoint x: 337, endPoint y: 322, distance: 166.0
click at [337, 322] on div "To activate drag with keyboard, press Alt + Enter. Once in keyboard drag state,…" at bounding box center [310, 194] width 621 height 388
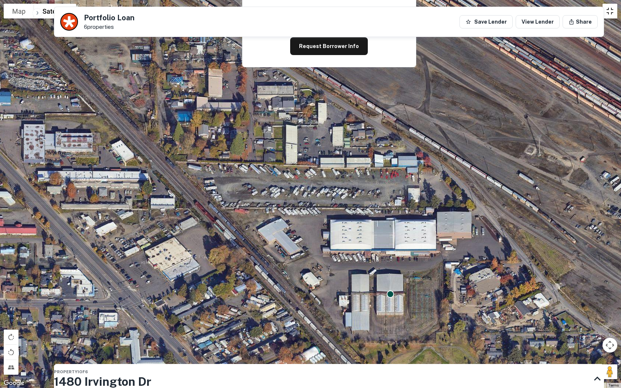
click at [513, 18] on button "Toggle fullscreen view" at bounding box center [609, 11] width 15 height 15
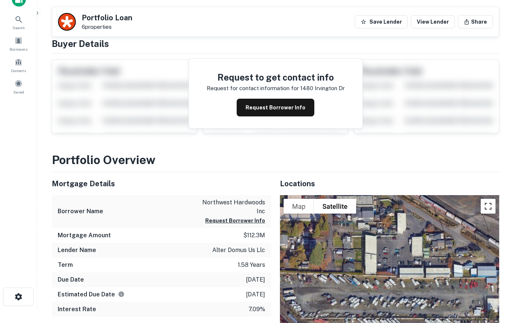
scroll to position [0, 0]
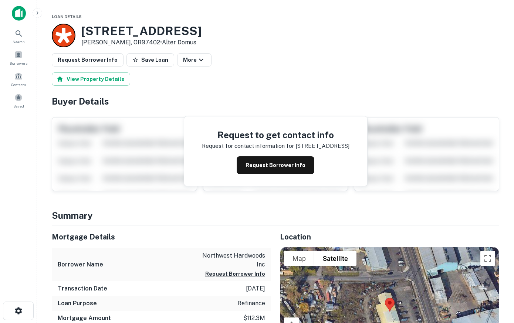
scroll to position [151, 0]
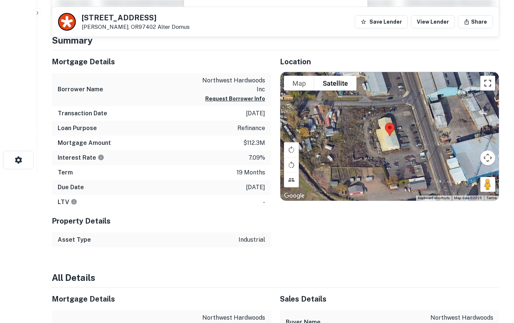
click at [488, 86] on button "Toggle fullscreen view" at bounding box center [487, 83] width 15 height 15
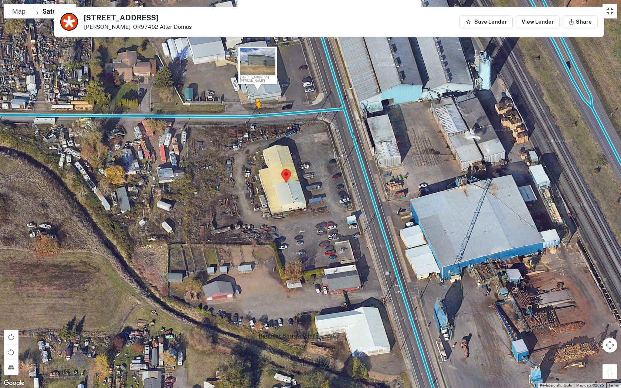
drag, startPoint x: 611, startPoint y: 371, endPoint x: 251, endPoint y: 113, distance: 442.9
click at [251, 113] on div "To activate drag with keyboard, press Alt + Enter. Once in keyboard drag state,…" at bounding box center [310, 194] width 621 height 388
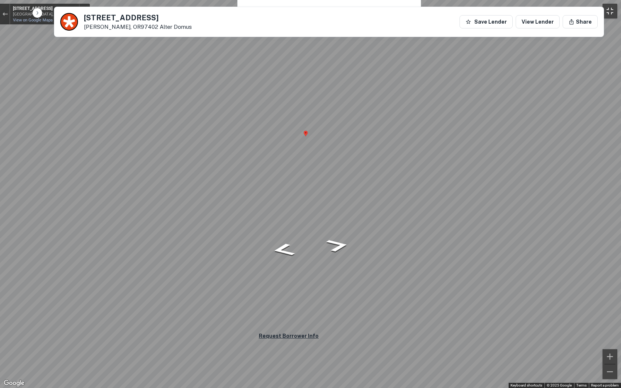
click at [513, 11] on button "Toggle fullscreen view" at bounding box center [609, 11] width 15 height 15
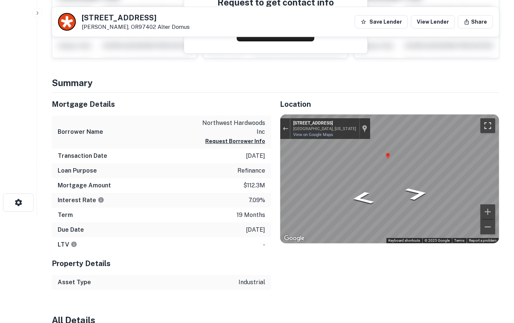
scroll to position [0, 0]
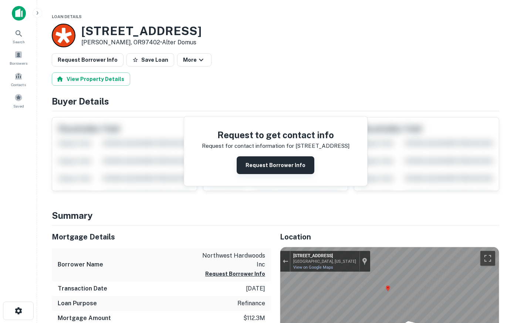
click at [267, 167] on button "Request Borrower Info" at bounding box center [276, 165] width 78 height 18
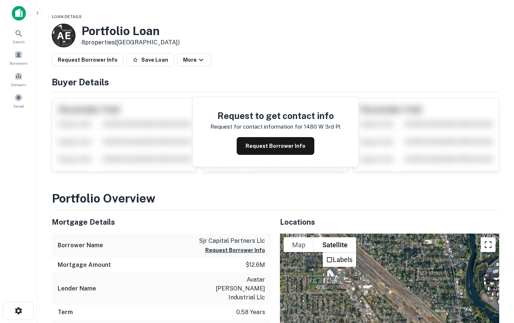
click at [487, 249] on button "Toggle fullscreen view" at bounding box center [488, 244] width 15 height 15
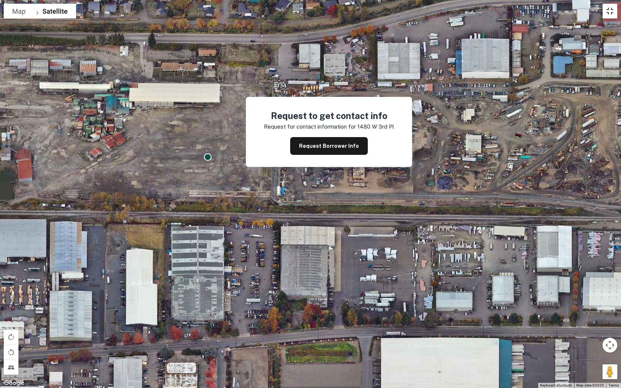
click at [513, 12] on button "Toggle fullscreen view" at bounding box center [609, 11] width 15 height 15
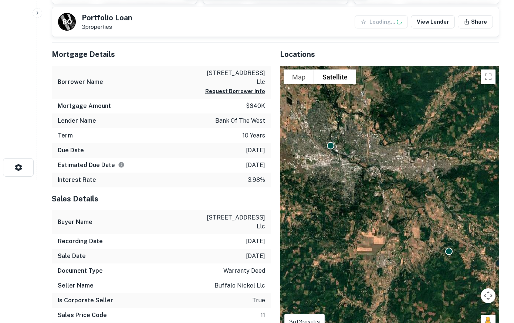
scroll to position [151, 0]
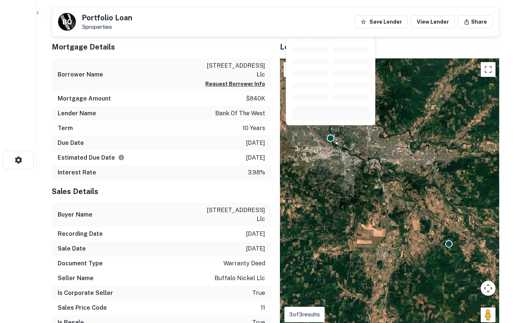
click at [329, 130] on div at bounding box center [330, 74] width 91 height 114
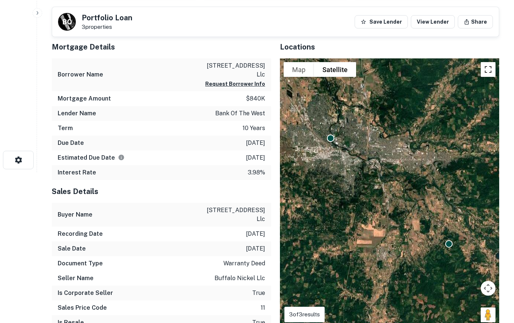
click at [486, 69] on button "Toggle fullscreen view" at bounding box center [488, 69] width 15 height 15
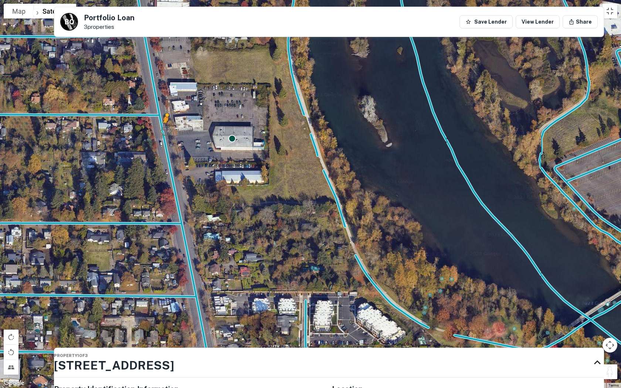
drag, startPoint x: 610, startPoint y: 373, endPoint x: 163, endPoint y: 130, distance: 508.0
click at [163, 130] on div "To activate drag with keyboard, press Alt + Enter. Once in keyboard drag state,…" at bounding box center [310, 194] width 621 height 388
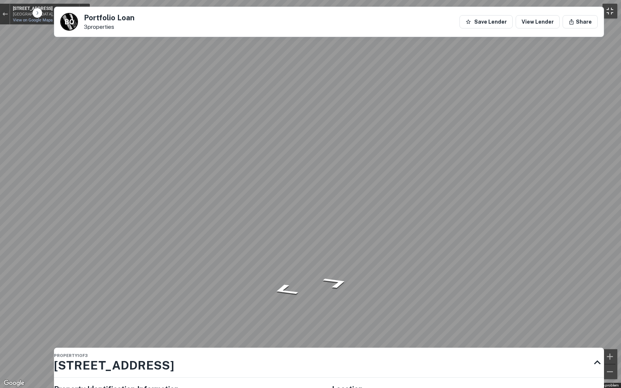
click at [513, 9] on button "Toggle fullscreen view" at bounding box center [609, 11] width 15 height 15
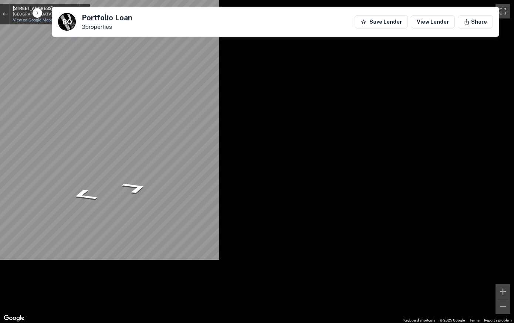
scroll to position [0, 0]
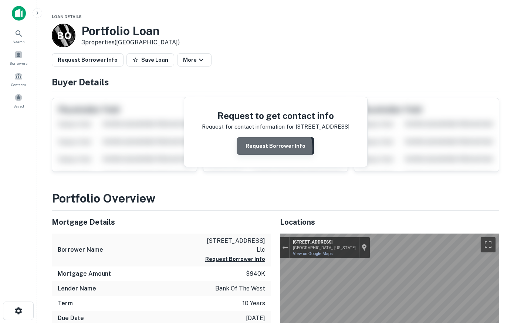
click at [262, 149] on button "Request Borrower Info" at bounding box center [276, 146] width 78 height 18
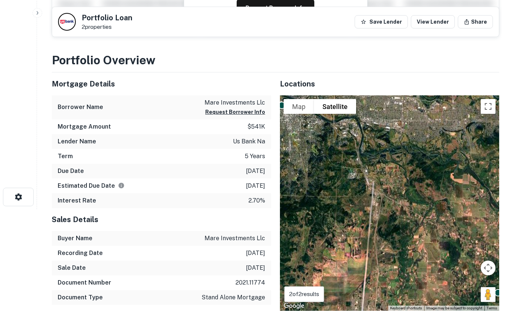
scroll to position [75, 0]
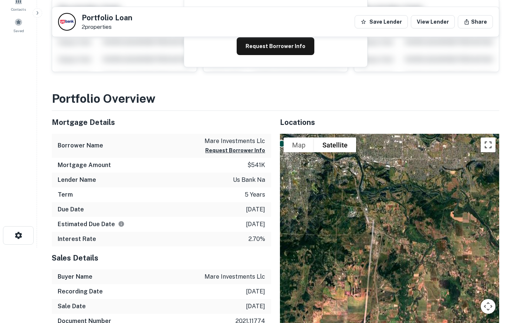
click at [488, 143] on button "Toggle fullscreen view" at bounding box center [488, 145] width 15 height 15
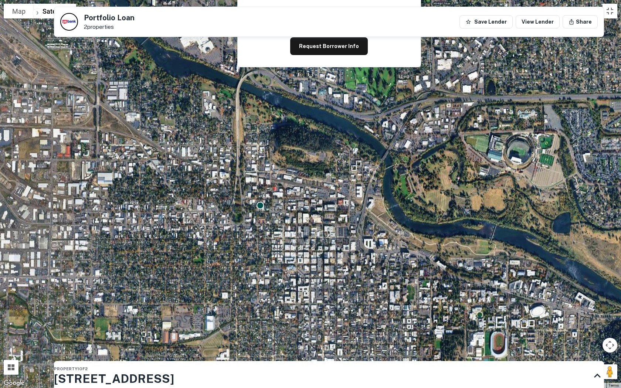
drag, startPoint x: 174, startPoint y: 84, endPoint x: 244, endPoint y: 244, distance: 175.0
click at [244, 244] on div "To activate drag with keyboard, press Alt + Enter. Once in keyboard drag state,…" at bounding box center [310, 194] width 621 height 388
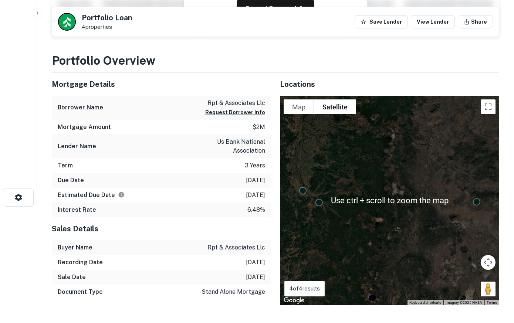
scroll to position [113, 0]
click at [489, 109] on button "Toggle fullscreen view" at bounding box center [488, 107] width 15 height 15
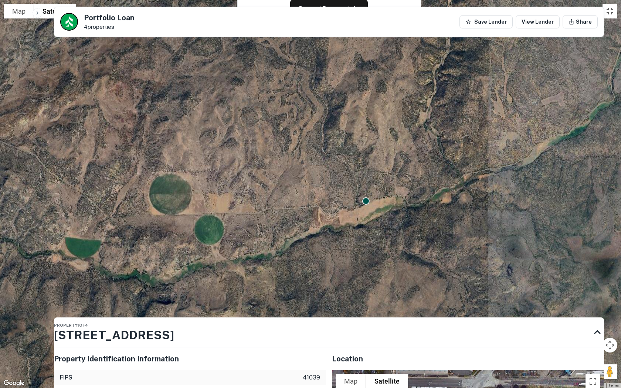
drag, startPoint x: 398, startPoint y: 299, endPoint x: 406, endPoint y: 123, distance: 175.7
click at [406, 123] on div "To activate drag with keyboard, press Alt + Enter. Once in keyboard drag state,…" at bounding box center [310, 194] width 621 height 388
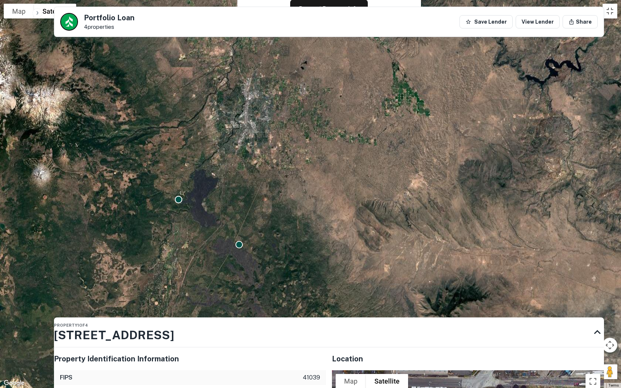
drag, startPoint x: 120, startPoint y: 173, endPoint x: 563, endPoint y: 216, distance: 444.9
click at [513, 216] on div "To activate drag with keyboard, press Alt + Enter. Once in keyboard drag state,…" at bounding box center [310, 194] width 621 height 388
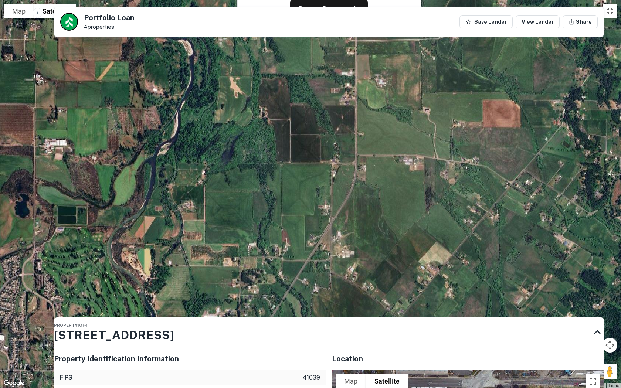
drag, startPoint x: 584, startPoint y: 281, endPoint x: 621, endPoint y: 258, distance: 43.2
click at [513, 258] on div "To activate drag with keyboard, press Alt + Enter. Once in keyboard drag state,…" at bounding box center [310, 194] width 621 height 388
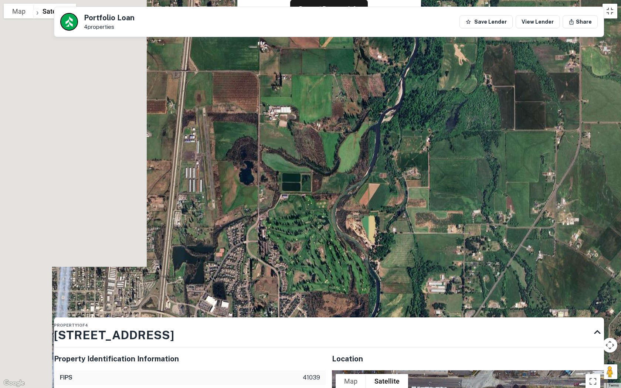
drag, startPoint x: 318, startPoint y: 265, endPoint x: 487, endPoint y: 237, distance: 172.0
click at [487, 237] on div "To activate drag with keyboard, press Alt + Enter. Once in keyboard drag state,…" at bounding box center [310, 194] width 621 height 388
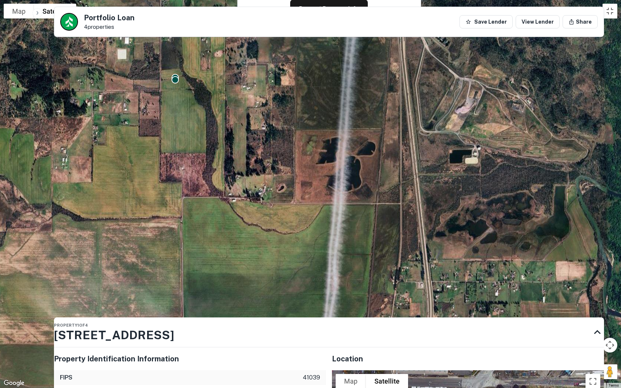
drag, startPoint x: 170, startPoint y: 125, endPoint x: 408, endPoint y: 444, distance: 397.9
click at [408, 323] on div "To activate drag with keyboard, press Alt + Enter. Once in keyboard drag state,…" at bounding box center [310, 194] width 621 height 388
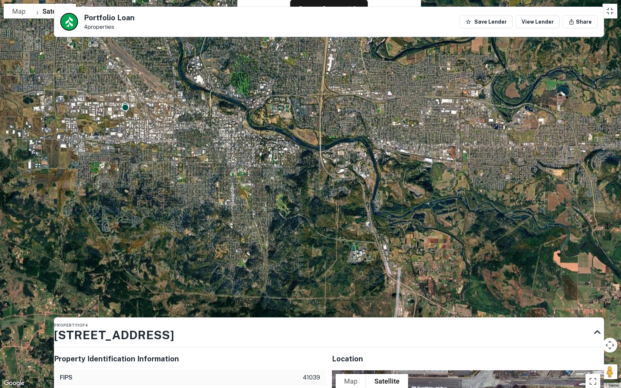
drag, startPoint x: 236, startPoint y: 175, endPoint x: 321, endPoint y: 388, distance: 229.3
click at [321, 323] on div "To activate drag with keyboard, press Alt + Enter. Once in keyboard drag state,…" at bounding box center [310, 194] width 621 height 388
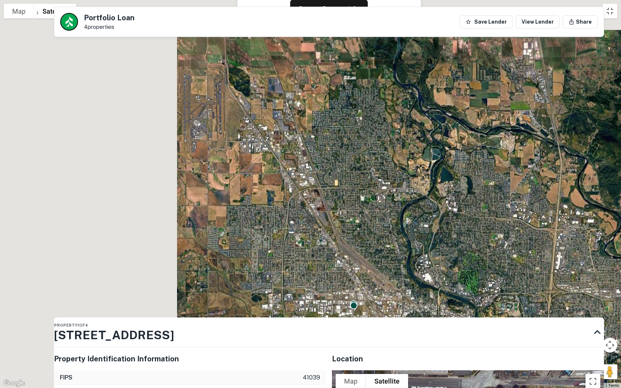
drag, startPoint x: 132, startPoint y: 177, endPoint x: 363, endPoint y: 378, distance: 306.3
click at [363, 323] on div "To activate drag with keyboard, press Alt + Enter. Once in keyboard drag state,…" at bounding box center [310, 194] width 621 height 388
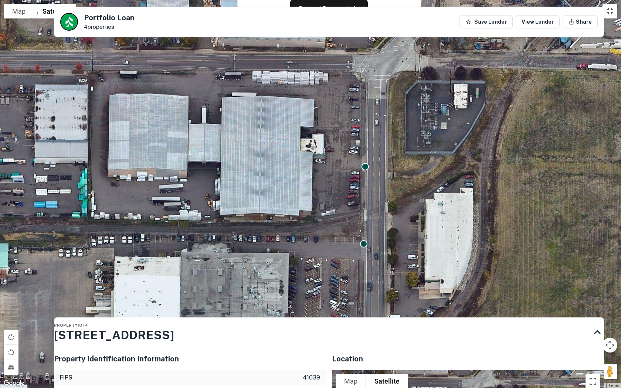
drag, startPoint x: 374, startPoint y: 113, endPoint x: 381, endPoint y: 228, distance: 114.8
click at [381, 228] on div "To activate drag with keyboard, press Alt + Enter. Once in keyboard drag state,…" at bounding box center [310, 194] width 621 height 388
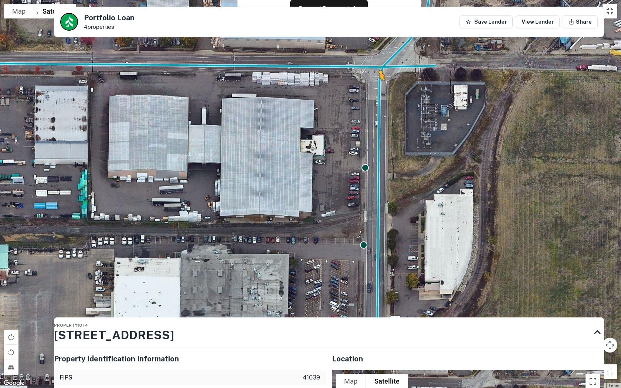
drag, startPoint x: 616, startPoint y: 371, endPoint x: 378, endPoint y: 86, distance: 371.1
click at [378, 86] on div "To activate drag with keyboard, press Alt + Enter. Once in keyboard drag state,…" at bounding box center [310, 194] width 621 height 388
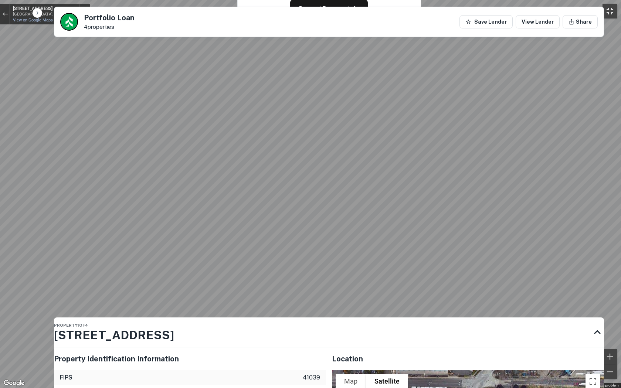
click at [513, 8] on button "Toggle fullscreen view" at bounding box center [609, 11] width 15 height 15
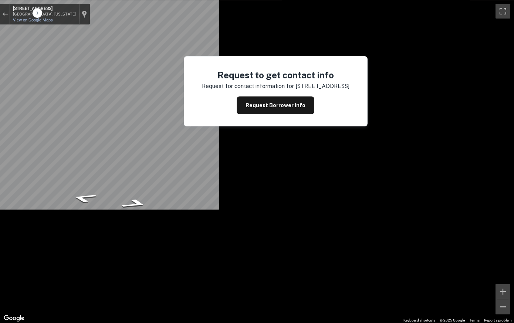
scroll to position [0, 0]
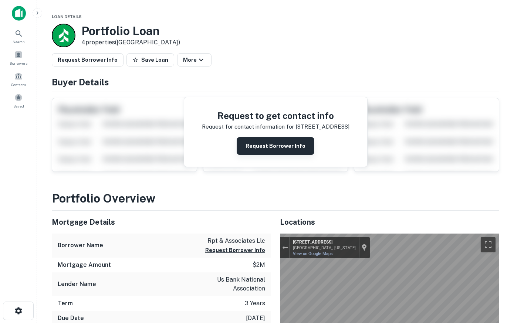
click at [269, 147] on button "Request Borrower Info" at bounding box center [276, 146] width 78 height 18
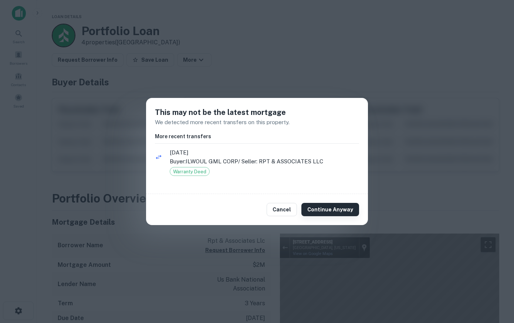
click at [323, 211] on button "Continue Anyway" at bounding box center [330, 209] width 58 height 13
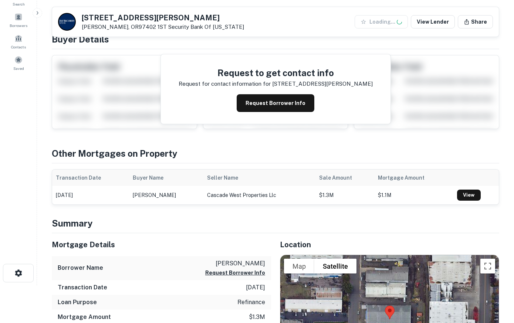
scroll to position [226, 0]
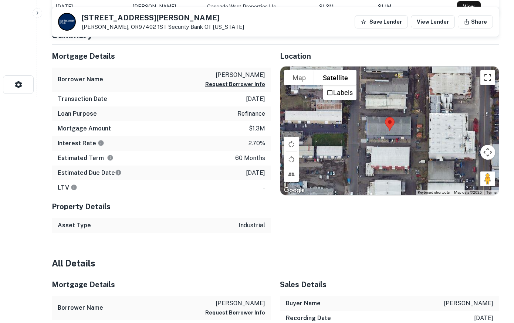
click at [491, 77] on button "Toggle fullscreen view" at bounding box center [487, 77] width 15 height 15
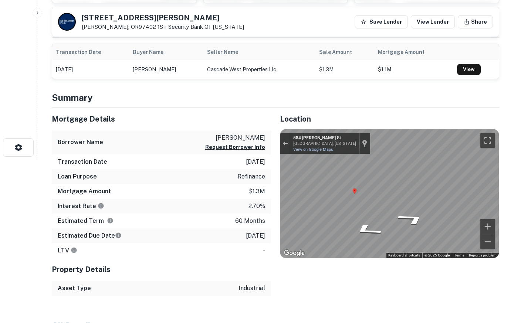
scroll to position [38, 0]
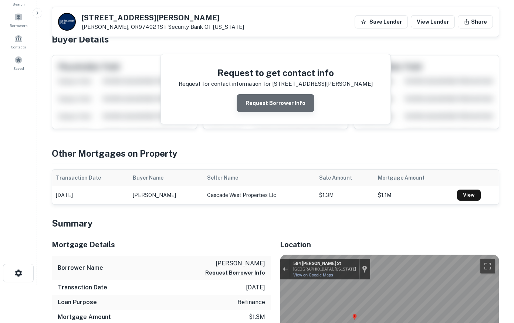
click at [278, 100] on button "Request Borrower Info" at bounding box center [276, 103] width 78 height 18
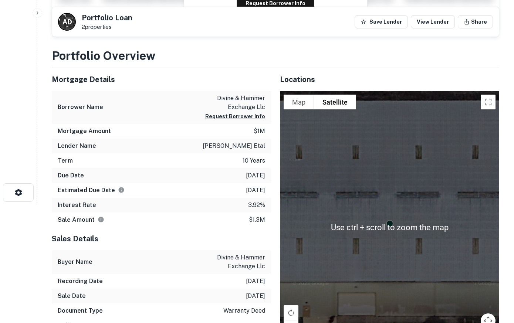
scroll to position [113, 0]
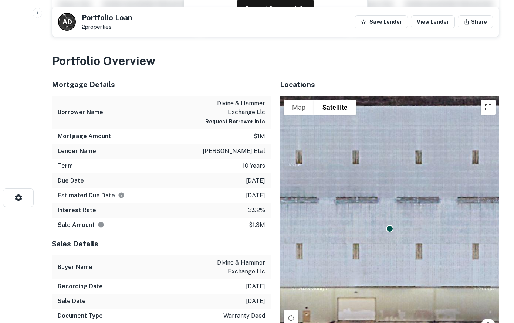
click at [489, 110] on button "Toggle fullscreen view" at bounding box center [488, 107] width 15 height 15
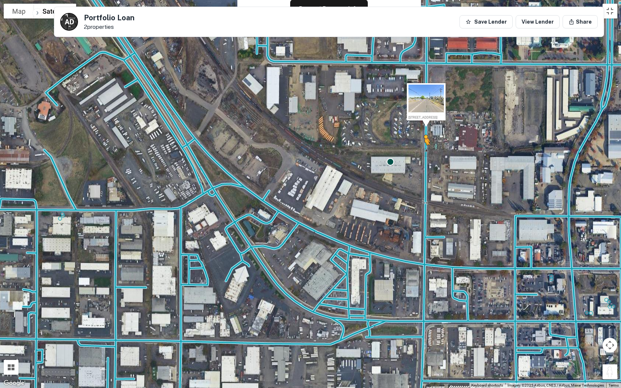
drag, startPoint x: 609, startPoint y: 366, endPoint x: 425, endPoint y: 152, distance: 282.3
click at [425, 152] on div "To activate drag with keyboard, press Alt + Enter. Once in keyboard drag state,…" at bounding box center [310, 194] width 621 height 388
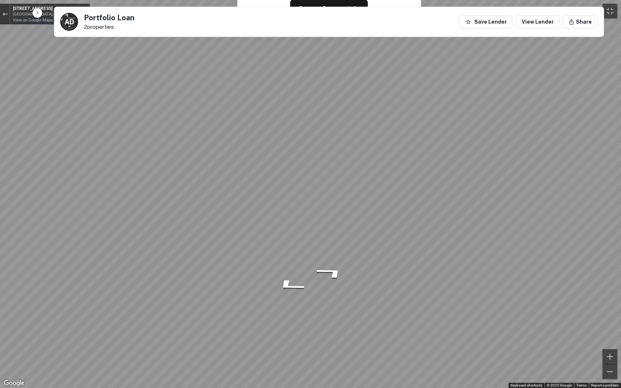
click at [7, 7] on div at bounding box center [5, 14] width 10 height 21
click at [4, 16] on button "Exit the Street View" at bounding box center [5, 14] width 10 height 10
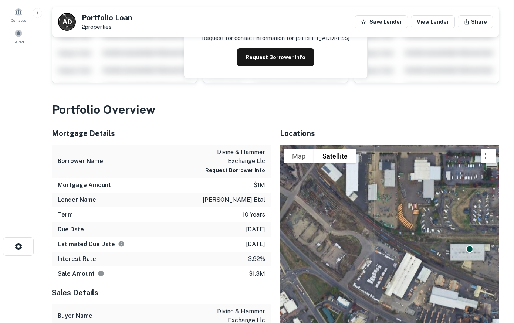
scroll to position [38, 0]
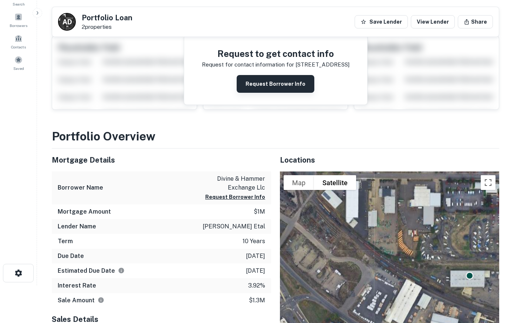
click at [261, 86] on button "Request Borrower Info" at bounding box center [276, 84] width 78 height 18
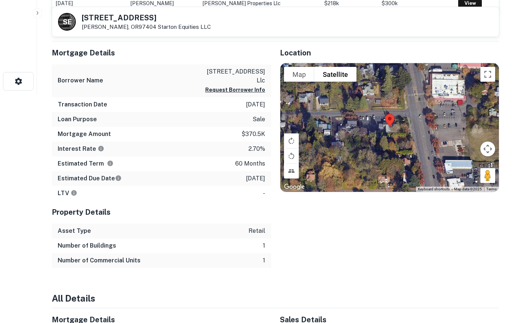
scroll to position [226, 0]
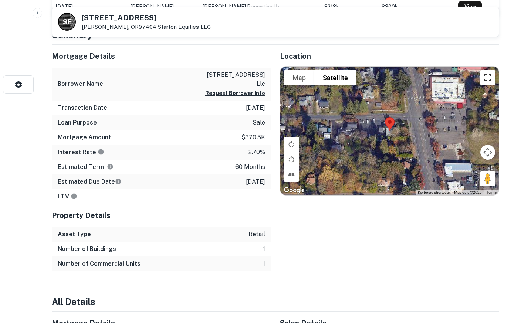
click at [489, 77] on button "Toggle fullscreen view" at bounding box center [487, 77] width 15 height 15
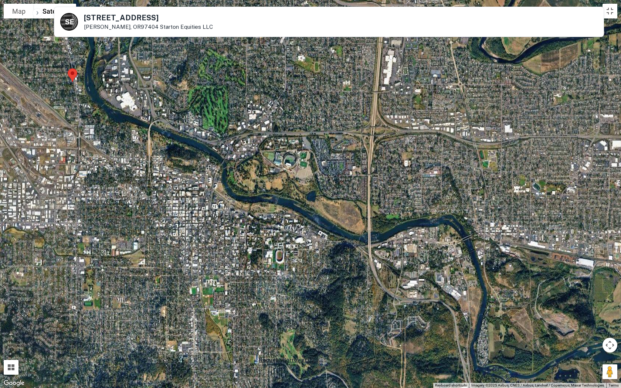
drag, startPoint x: 593, startPoint y: 234, endPoint x: 300, endPoint y: 174, distance: 299.5
click at [300, 174] on div at bounding box center [310, 194] width 621 height 388
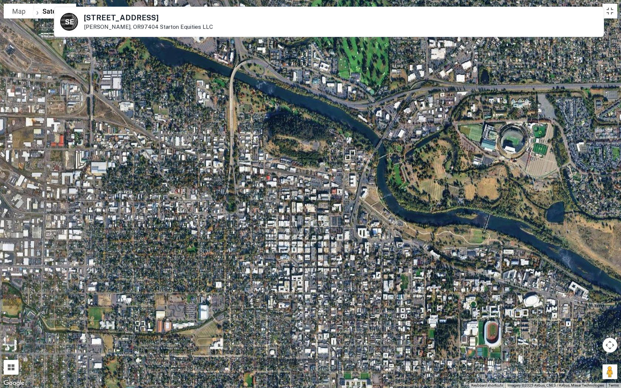
drag, startPoint x: 208, startPoint y: 188, endPoint x: 449, endPoint y: 182, distance: 241.8
click at [449, 182] on div at bounding box center [310, 194] width 621 height 388
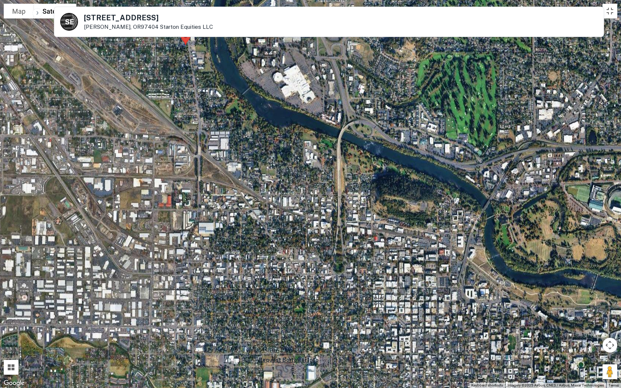
drag, startPoint x: 258, startPoint y: 198, endPoint x: 368, endPoint y: 260, distance: 125.9
click at [368, 260] on div at bounding box center [310, 194] width 621 height 388
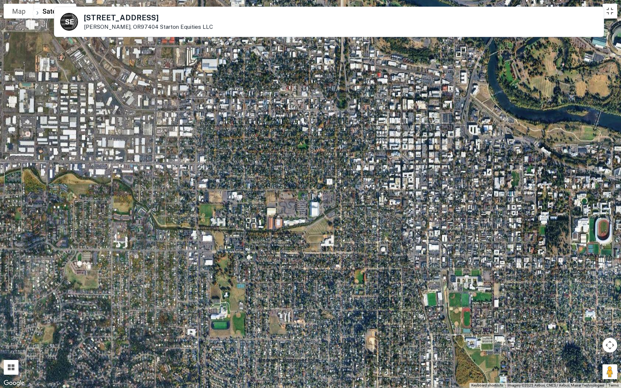
drag, startPoint x: 283, startPoint y: 329, endPoint x: 287, endPoint y: 161, distance: 168.2
click at [287, 161] on div at bounding box center [310, 194] width 621 height 388
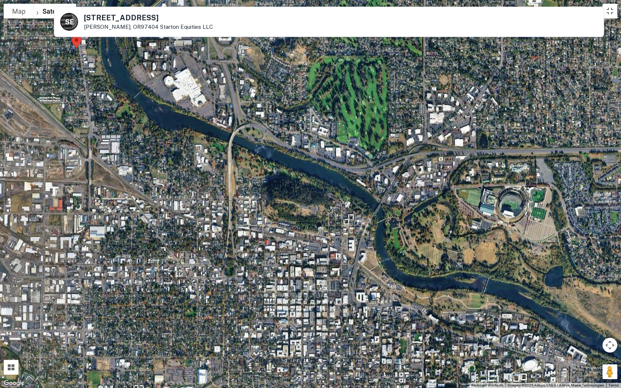
drag, startPoint x: 585, startPoint y: 56, endPoint x: 472, endPoint y: 226, distance: 204.1
click at [472, 226] on div at bounding box center [310, 194] width 621 height 388
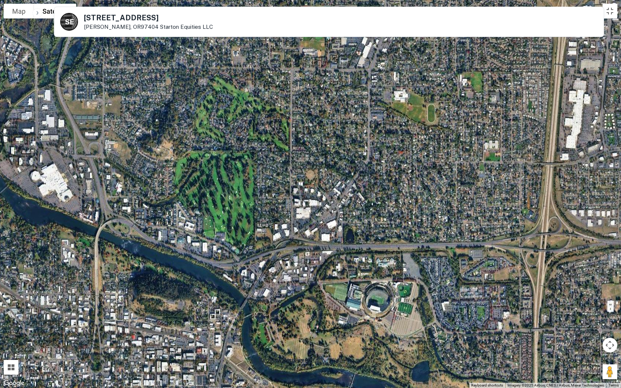
drag, startPoint x: 464, startPoint y: 201, endPoint x: 332, endPoint y: 295, distance: 162.0
click at [332, 295] on div at bounding box center [310, 194] width 621 height 388
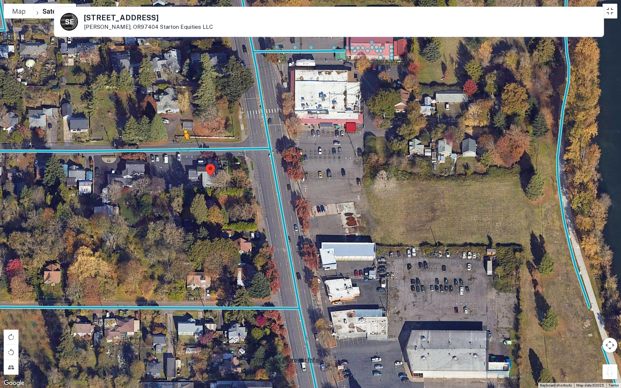
drag, startPoint x: 609, startPoint y: 369, endPoint x: 181, endPoint y: 146, distance: 482.3
click at [181, 146] on div "To activate drag with keyboard, press Alt + Enter. Once in keyboard drag state,…" at bounding box center [310, 194] width 621 height 388
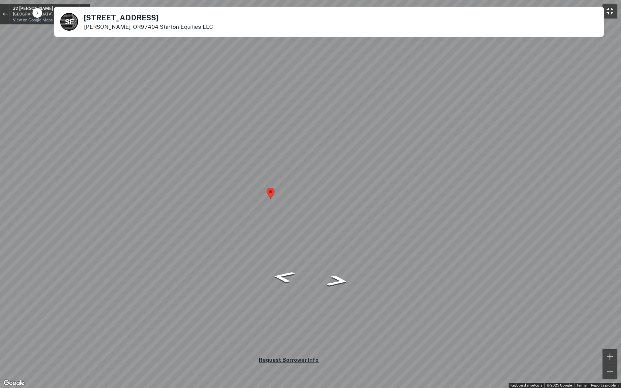
click at [513, 9] on button "Toggle fullscreen view" at bounding box center [609, 11] width 15 height 15
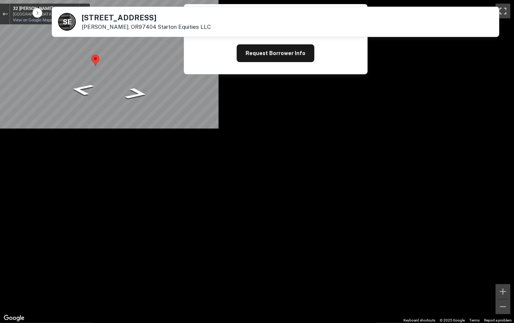
scroll to position [75, 0]
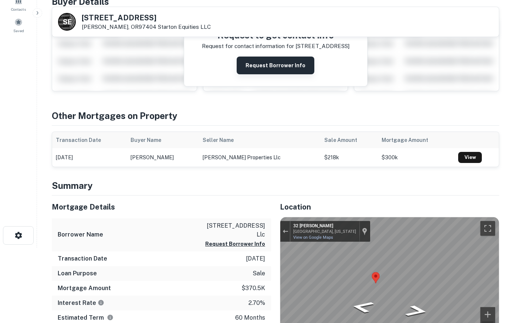
click at [271, 67] on button "Request Borrower Info" at bounding box center [276, 66] width 78 height 18
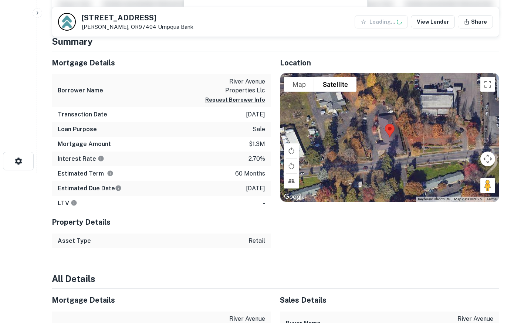
scroll to position [151, 0]
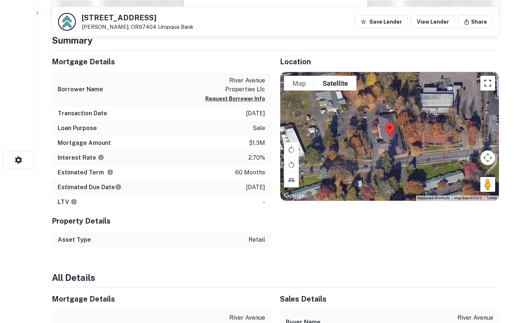
click at [488, 81] on button "Toggle fullscreen view" at bounding box center [487, 83] width 15 height 15
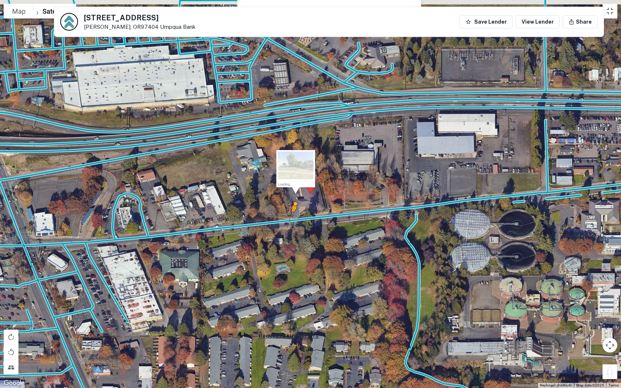
drag, startPoint x: 609, startPoint y: 373, endPoint x: 290, endPoint y: 213, distance: 357.2
click at [290, 213] on div "To activate drag with keyboard, press Alt + Enter. Once in keyboard drag state,…" at bounding box center [310, 194] width 621 height 388
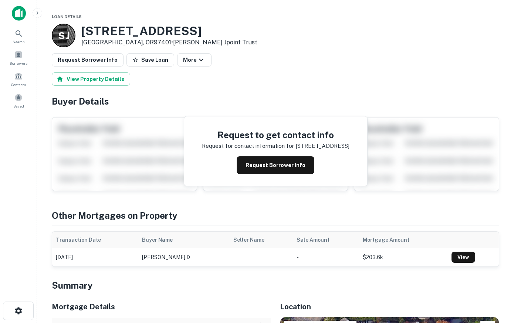
scroll to position [151, 0]
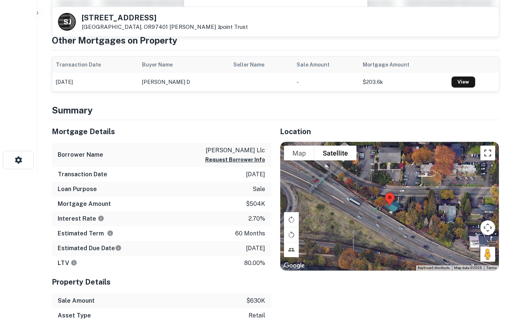
click at [484, 153] on button "Toggle fullscreen view" at bounding box center [487, 153] width 15 height 15
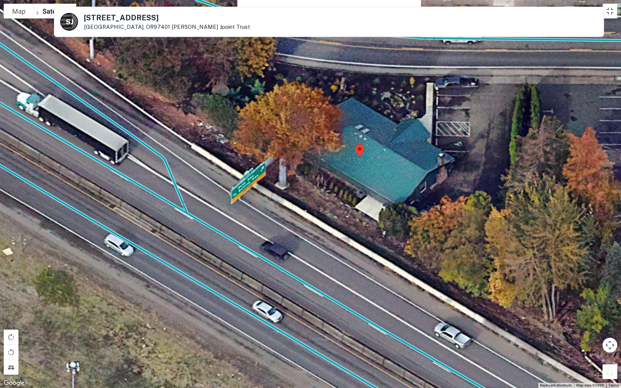
drag, startPoint x: 606, startPoint y: 370, endPoint x: 428, endPoint y: 31, distance: 382.7
click at [428, 31] on div "To activate drag with keyboard, press Alt + Enter. Once in keyboard drag state,…" at bounding box center [310, 194] width 621 height 388
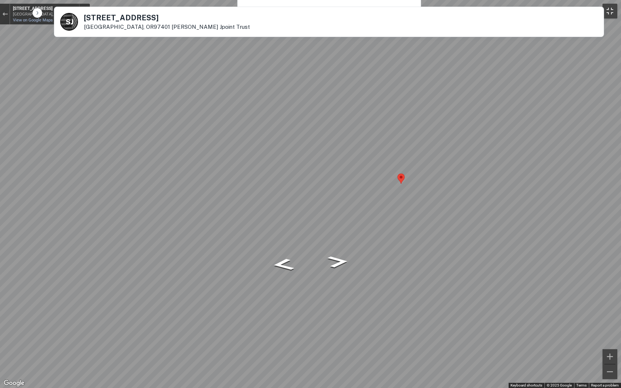
click at [513, 10] on button "Toggle fullscreen view" at bounding box center [609, 11] width 15 height 15
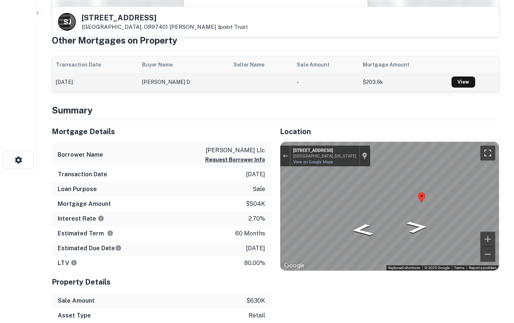
scroll to position [0, 0]
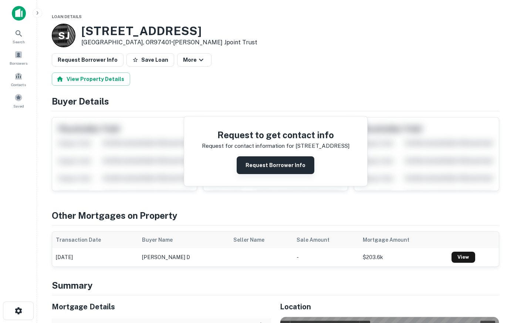
click at [276, 169] on button "Request Borrower Info" at bounding box center [276, 165] width 78 height 18
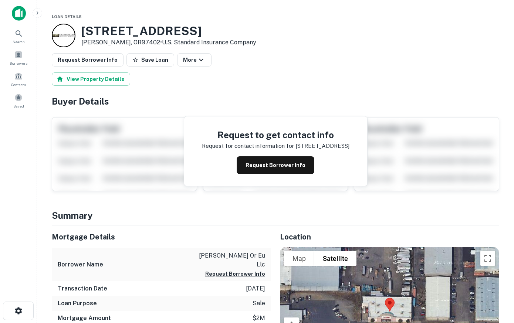
scroll to position [113, 0]
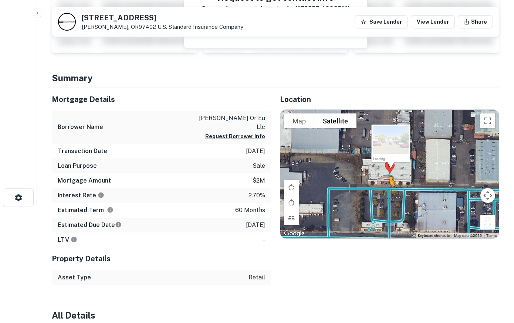
drag, startPoint x: 487, startPoint y: 222, endPoint x: 389, endPoint y: 193, distance: 102.1
click at [389, 193] on div "To activate drag with keyboard, press Alt + Enter. Once in keyboard drag state,…" at bounding box center [389, 174] width 218 height 129
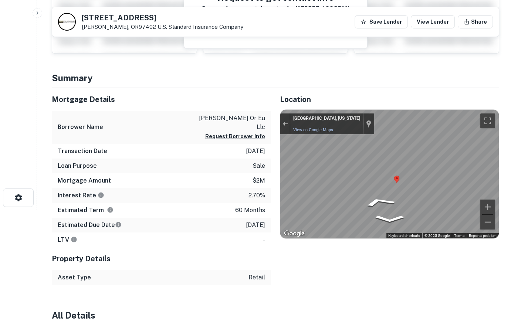
scroll to position [0, 0]
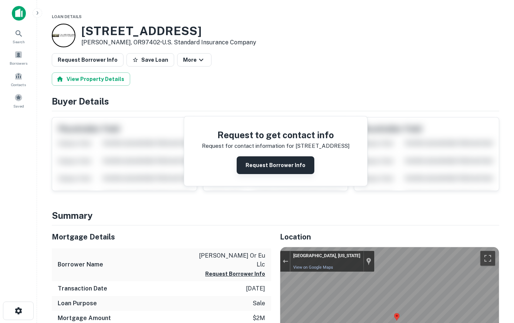
click at [288, 163] on button "Request Borrower Info" at bounding box center [276, 165] width 78 height 18
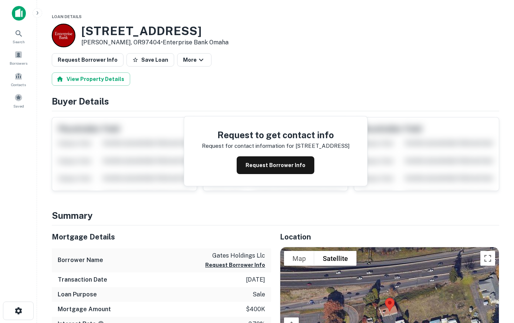
scroll to position [113, 0]
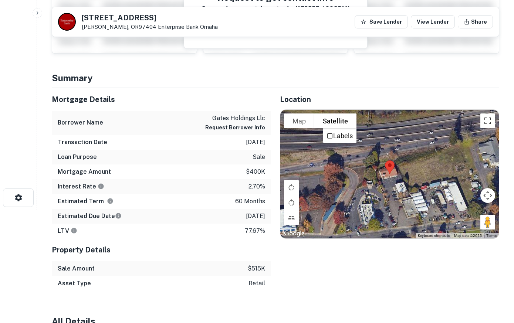
click at [487, 119] on button "Toggle fullscreen view" at bounding box center [487, 120] width 15 height 15
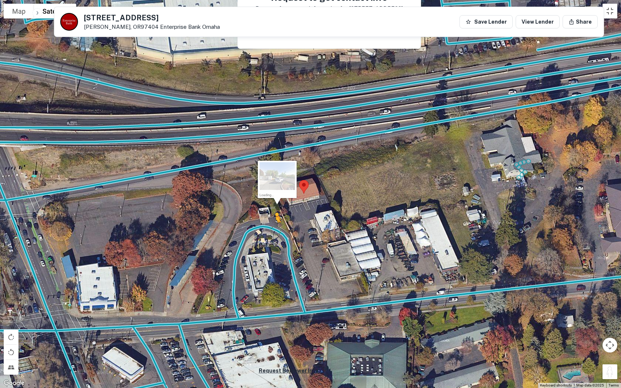
drag, startPoint x: 608, startPoint y: 369, endPoint x: 268, endPoint y: 227, distance: 368.6
click at [268, 227] on div "To activate drag with keyboard, press Alt + Enter. Once in keyboard drag state,…" at bounding box center [310, 194] width 621 height 388
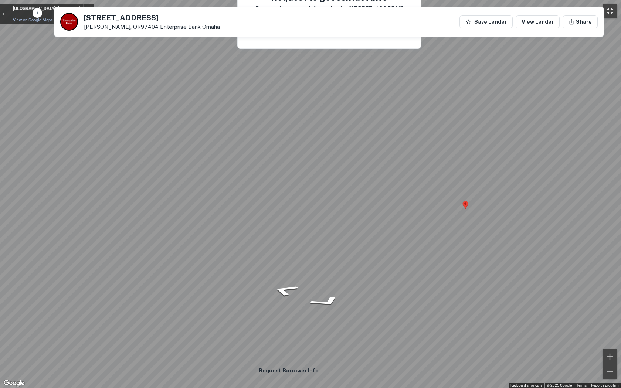
click at [513, 5] on button "Toggle fullscreen view" at bounding box center [609, 11] width 15 height 15
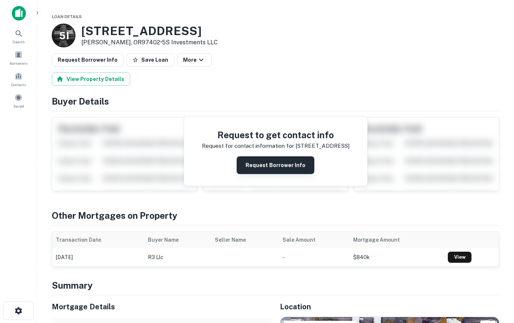
click at [293, 164] on button "Request Borrower Info" at bounding box center [276, 165] width 78 height 18
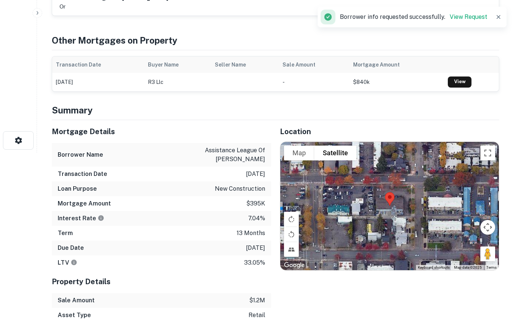
scroll to position [226, 0]
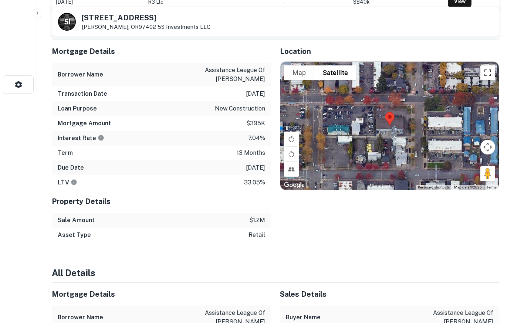
click at [488, 69] on button "Toggle fullscreen view" at bounding box center [487, 72] width 15 height 15
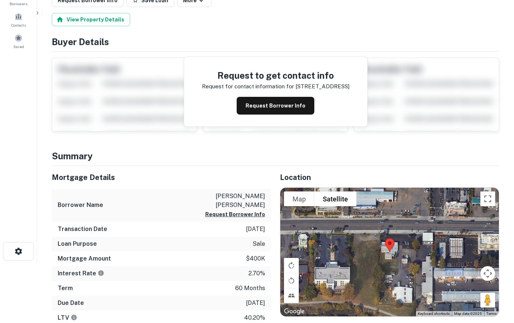
scroll to position [75, 0]
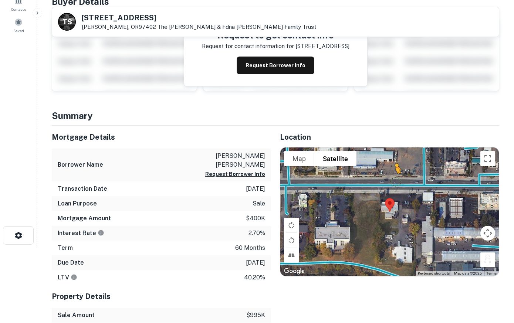
drag, startPoint x: 486, startPoint y: 258, endPoint x: 395, endPoint y: 181, distance: 119.6
click at [395, 181] on div "To activate drag with keyboard, press Alt + Enter. Once in keyboard drag state,…" at bounding box center [389, 211] width 218 height 129
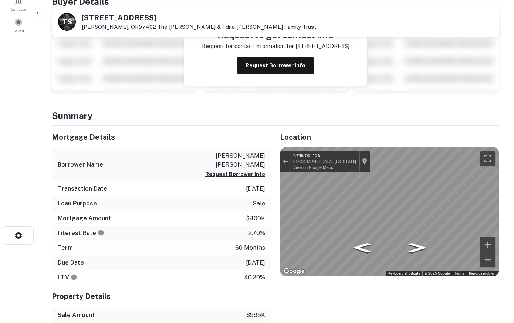
click at [513, 196] on html "Search Borrowers Contacts Saved T S 3766 W 11TH AVE Eugene, OR97402 The Stanley…" at bounding box center [257, 86] width 514 height 323
